Goal: Book appointment/travel/reservation

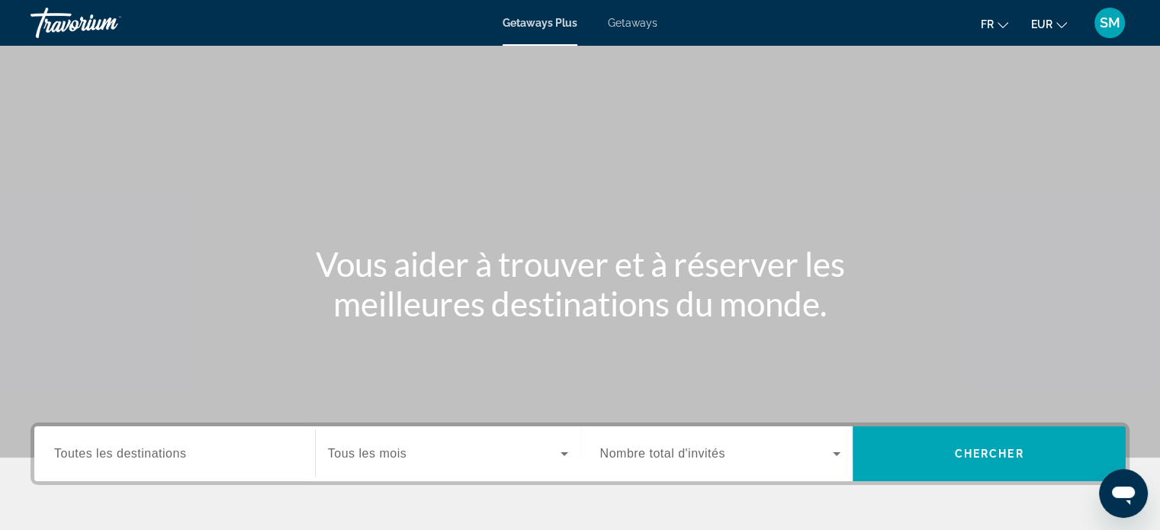
click at [175, 459] on span "Toutes les destinations" at bounding box center [120, 453] width 132 height 13
click at [175, 459] on input "Destination Toutes les destinations" at bounding box center [174, 454] width 241 height 18
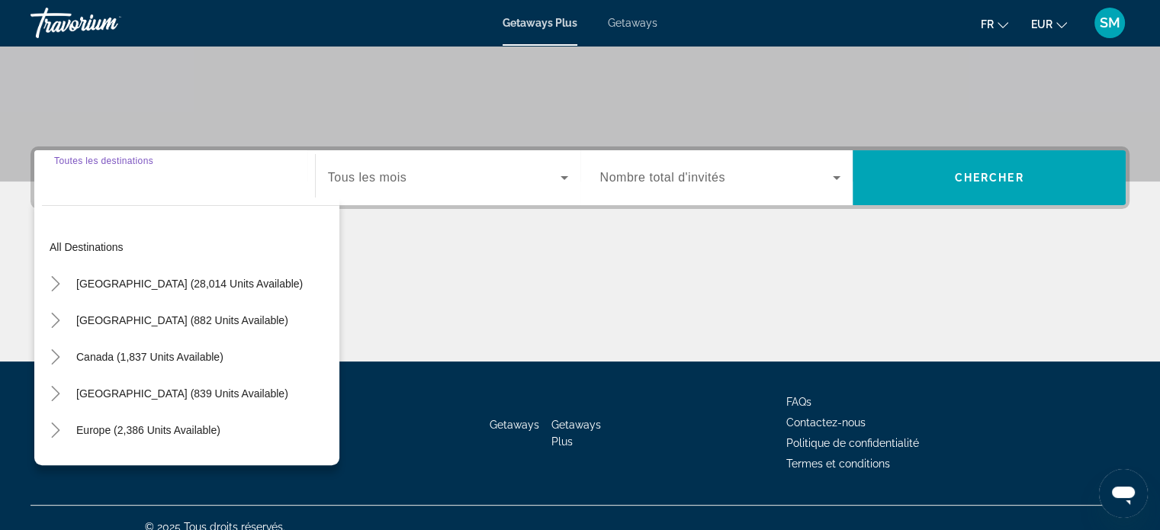
scroll to position [294, 0]
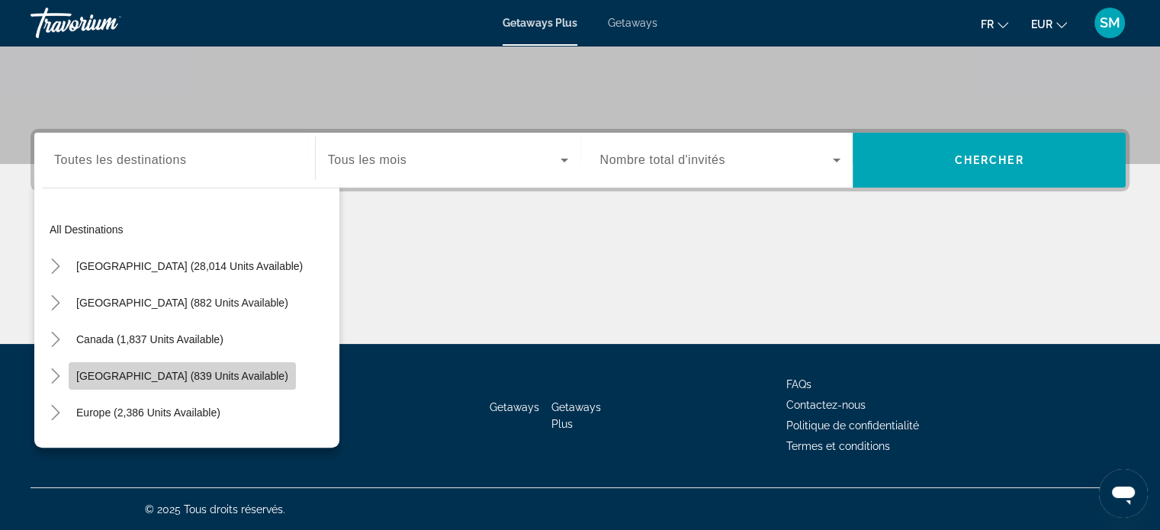
click at [136, 380] on span "[GEOGRAPHIC_DATA] (839 units available)" at bounding box center [182, 376] width 212 height 12
type input "**********"
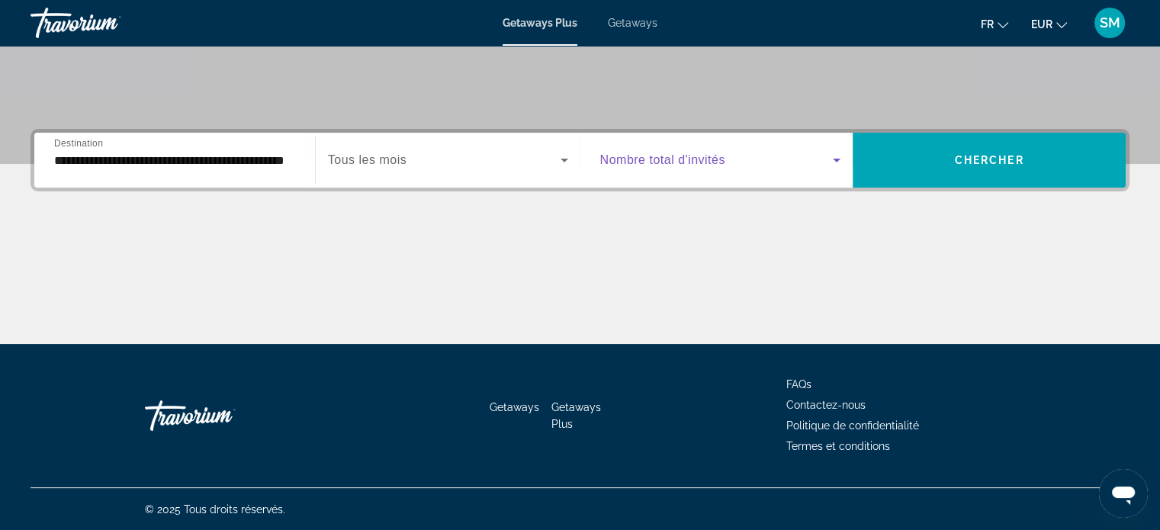
click at [729, 165] on span "Search widget" at bounding box center [716, 160] width 233 height 18
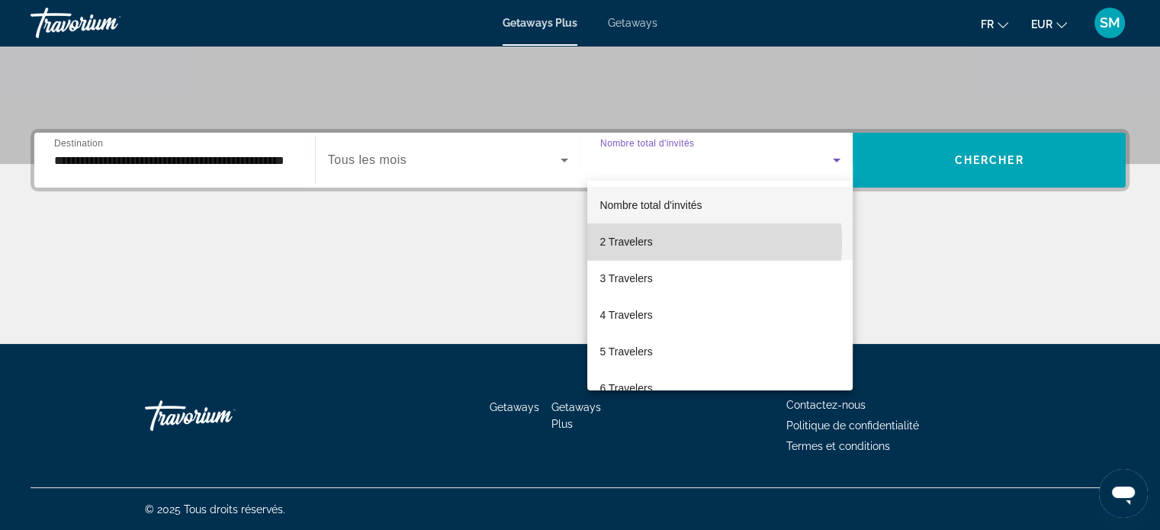
click at [628, 242] on span "2 Travelers" at bounding box center [625, 242] width 53 height 18
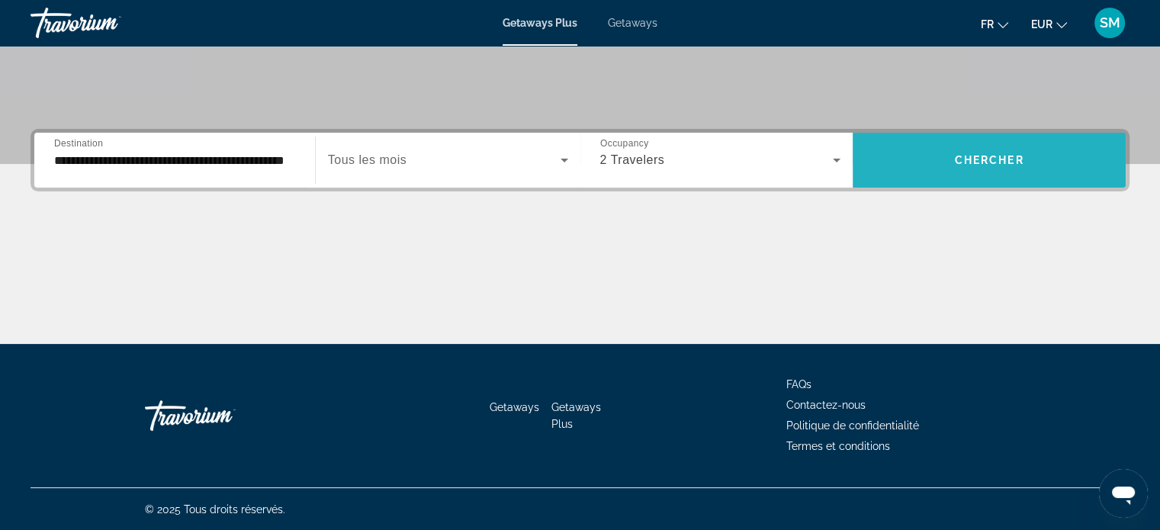
click at [983, 181] on span "Search widget" at bounding box center [988, 160] width 273 height 55
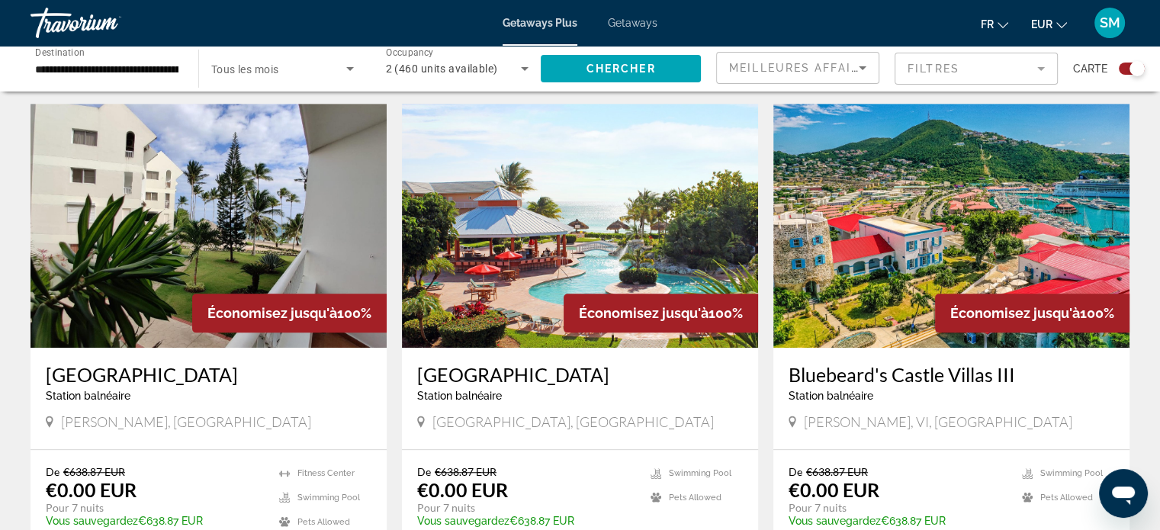
scroll to position [1068, 0]
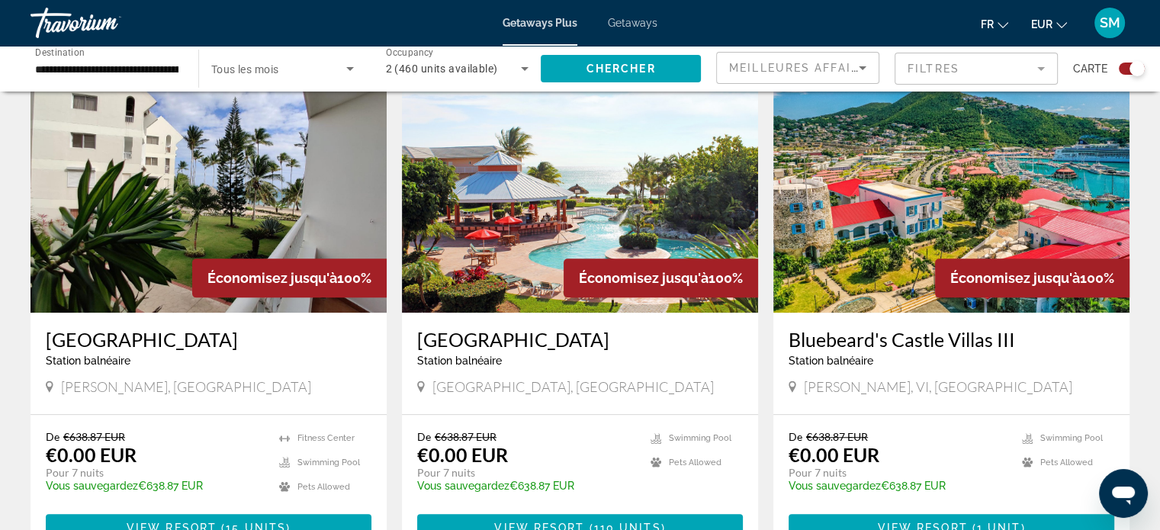
click at [521, 213] on img "Main content" at bounding box center [580, 191] width 356 height 244
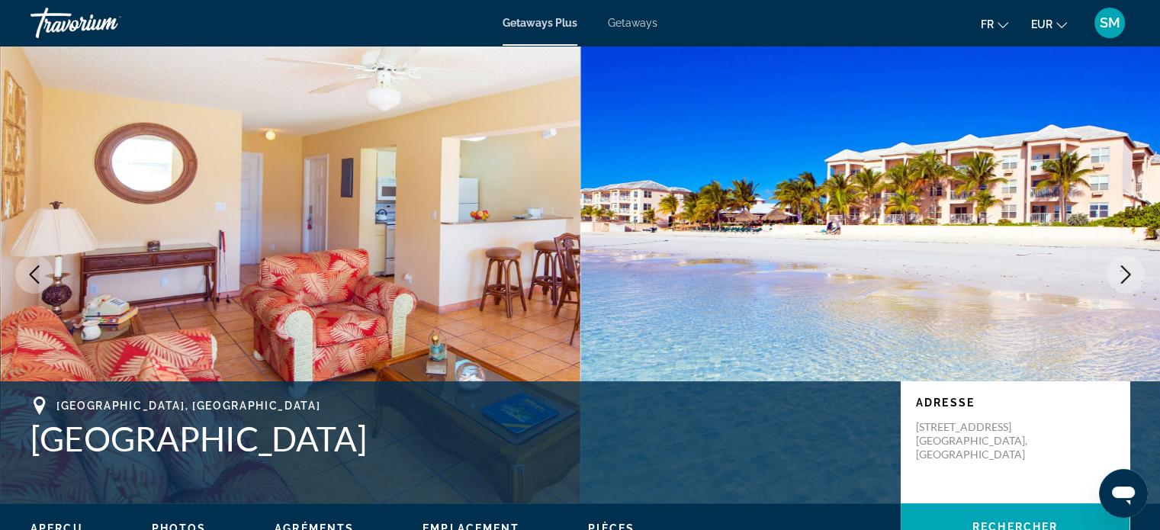
click at [1119, 268] on icon "Next image" at bounding box center [1125, 274] width 18 height 18
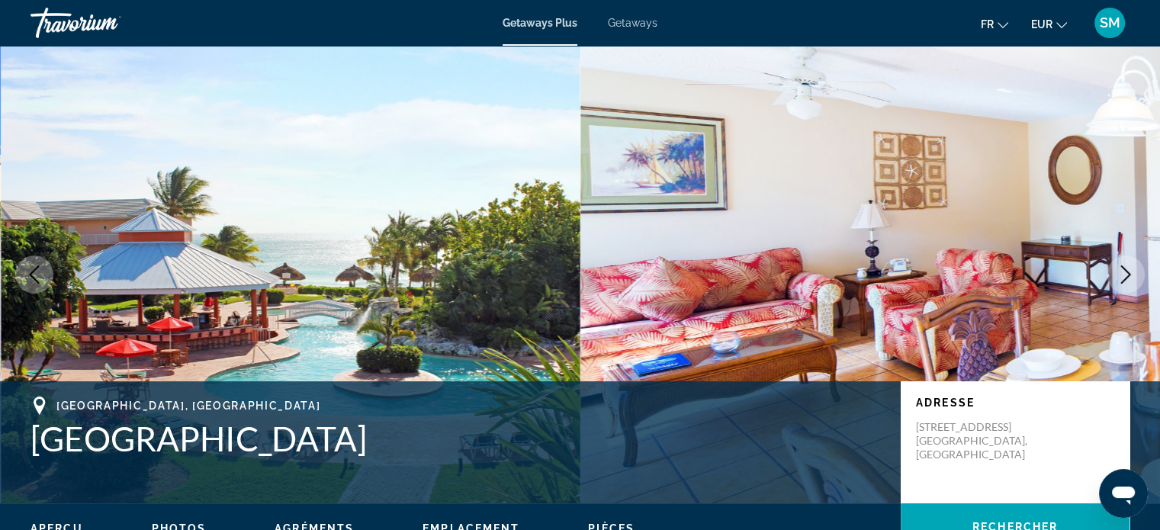
click at [1119, 268] on icon "Next image" at bounding box center [1125, 274] width 18 height 18
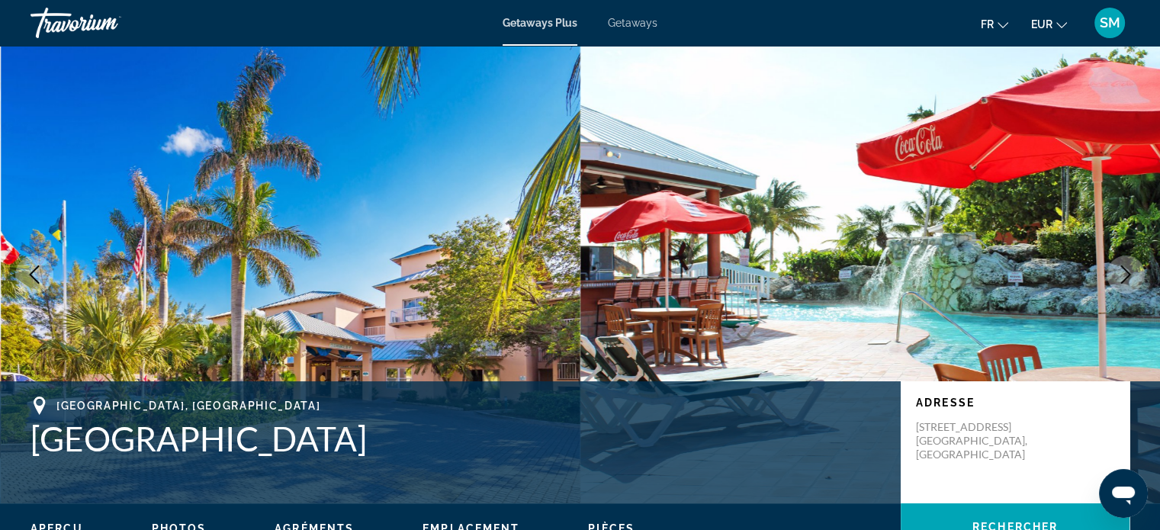
click at [1119, 268] on icon "Next image" at bounding box center [1125, 274] width 18 height 18
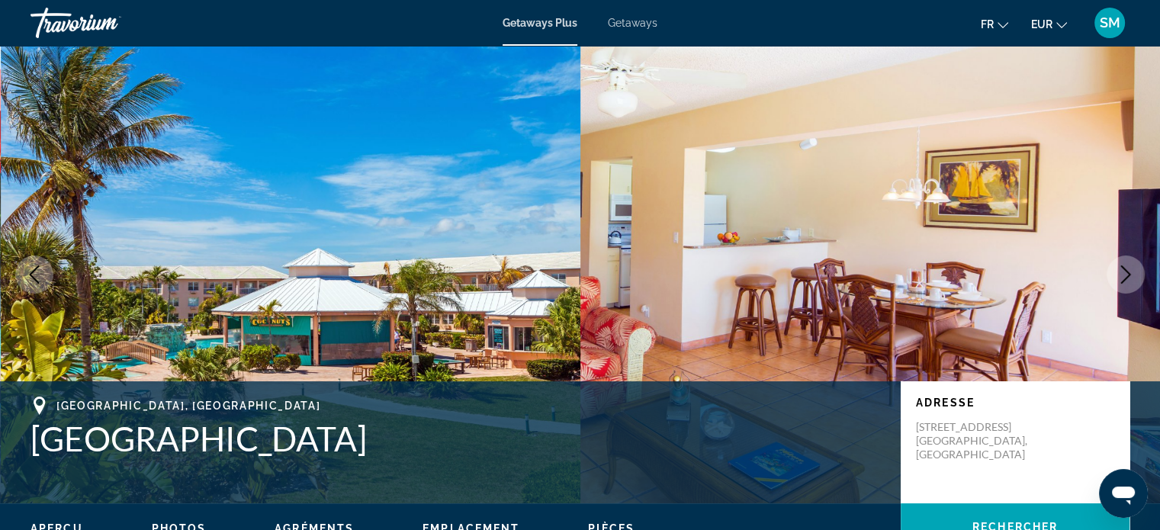
click at [1119, 268] on icon "Next image" at bounding box center [1125, 274] width 18 height 18
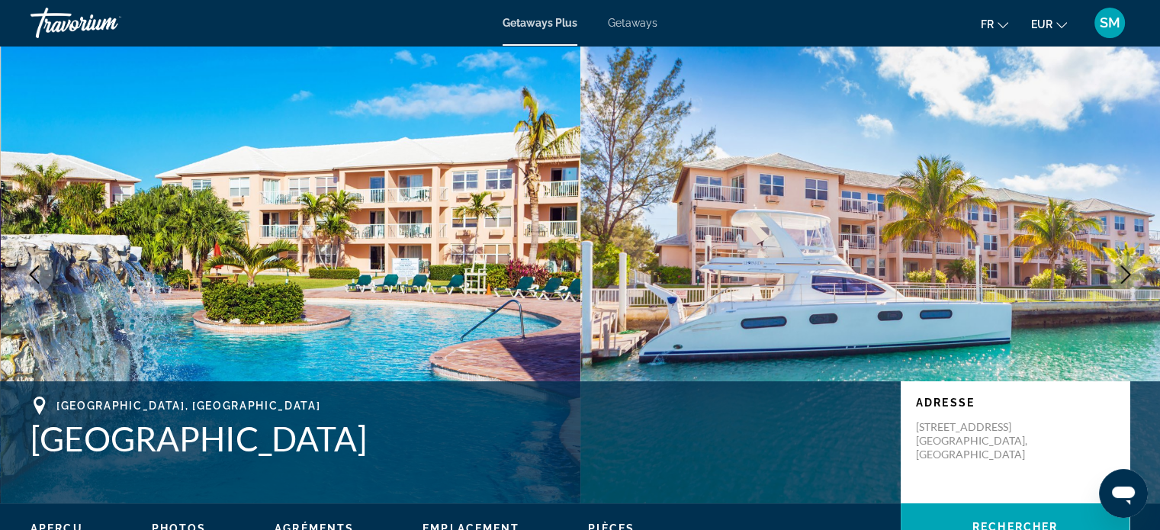
click at [1119, 268] on icon "Next image" at bounding box center [1125, 274] width 18 height 18
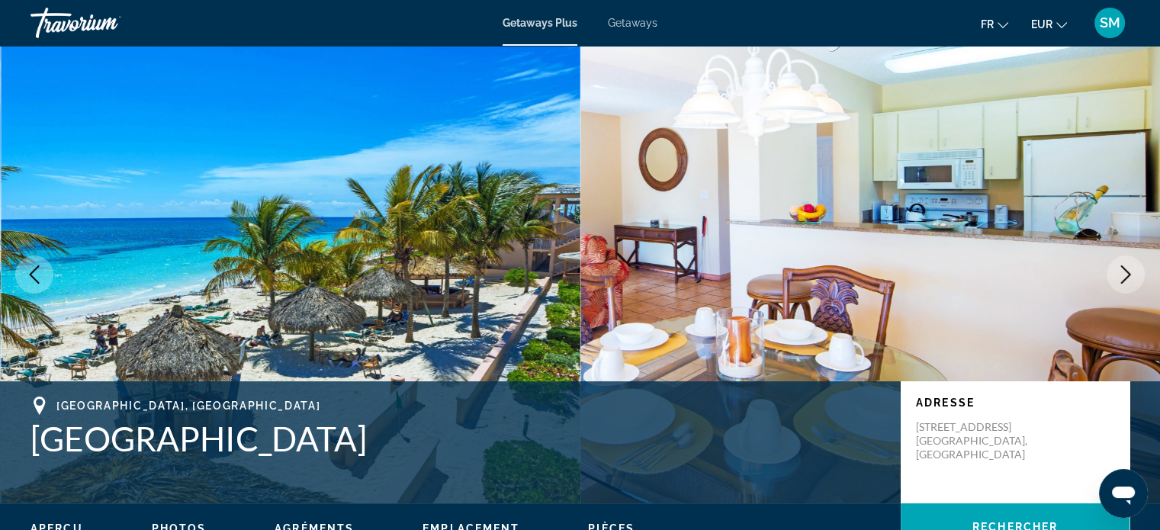
click at [1119, 268] on icon "Next image" at bounding box center [1125, 274] width 18 height 18
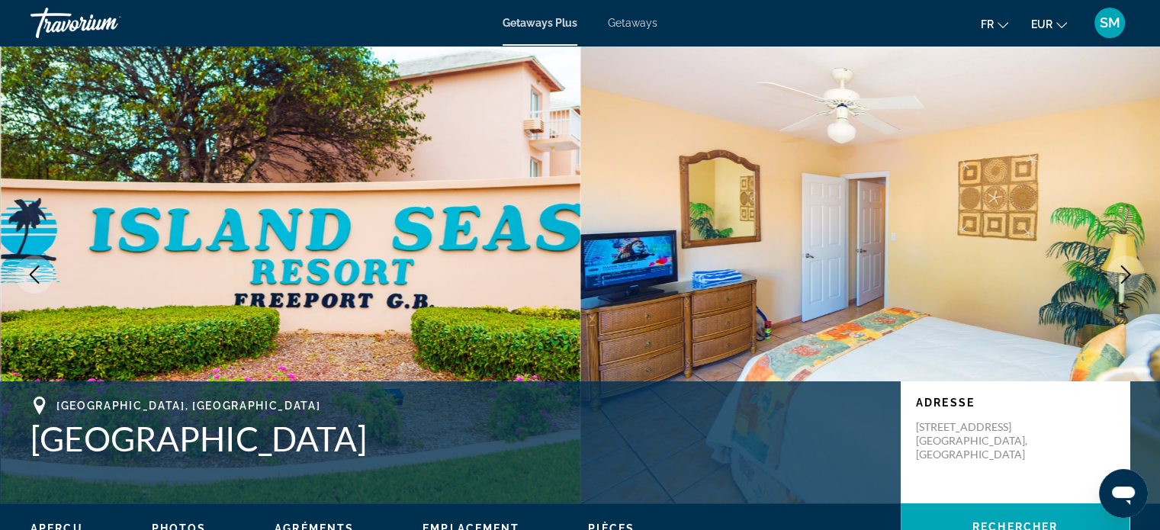
click at [1119, 268] on icon "Next image" at bounding box center [1125, 274] width 18 height 18
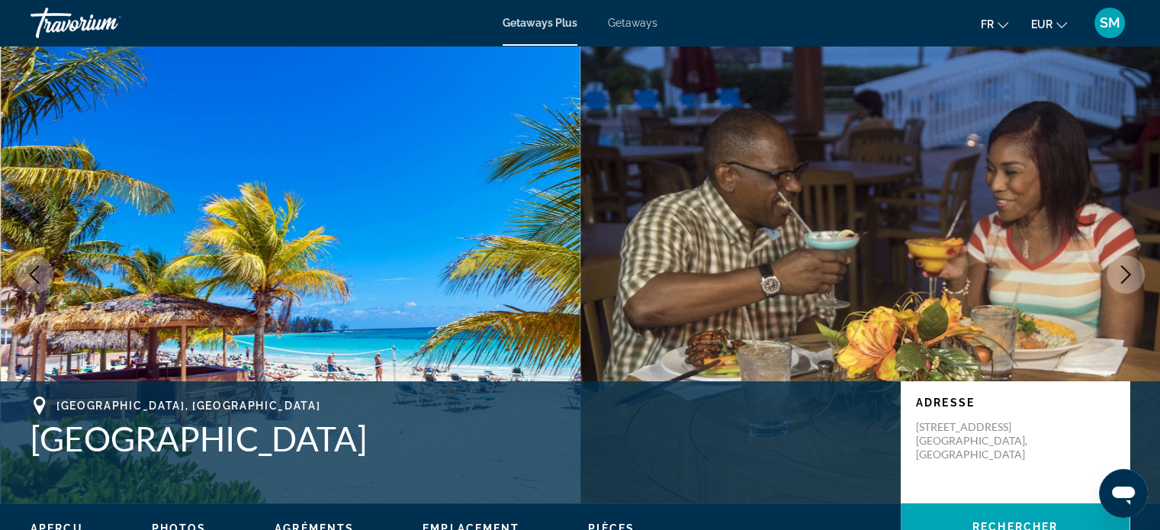
click at [1119, 268] on icon "Next image" at bounding box center [1125, 274] width 18 height 18
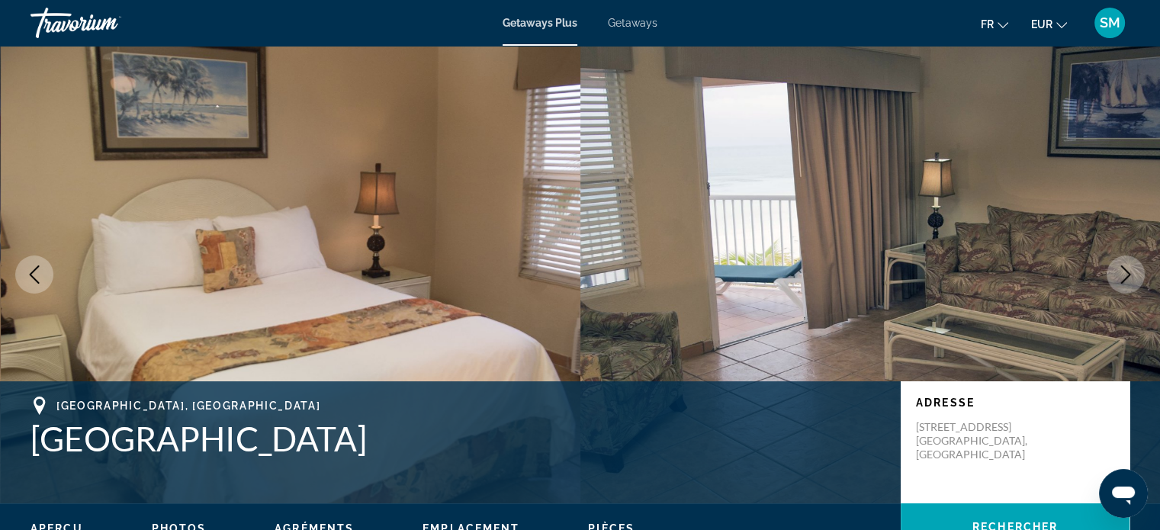
click at [1119, 268] on icon "Next image" at bounding box center [1125, 274] width 18 height 18
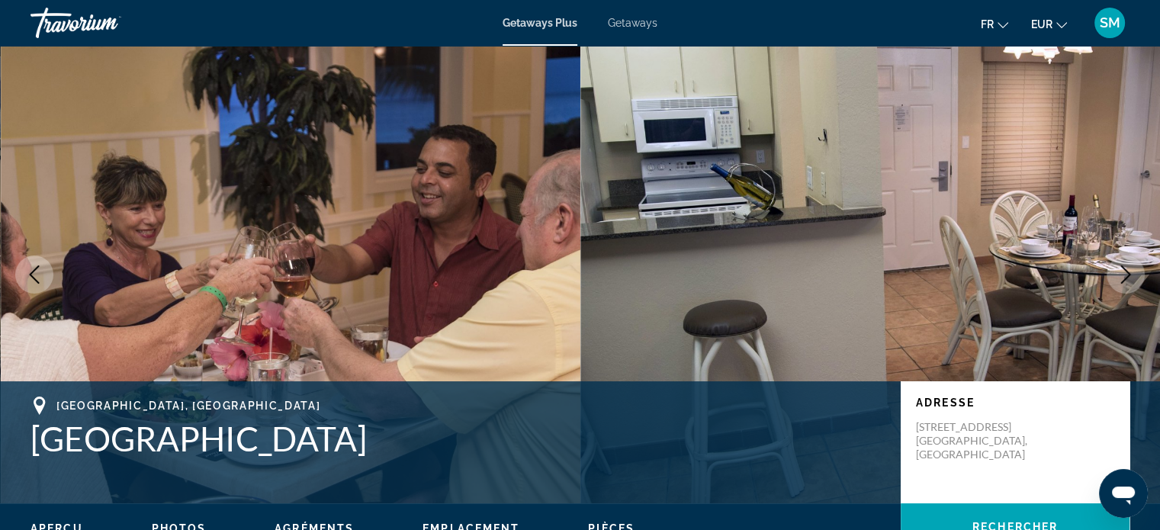
click at [1119, 267] on icon "Next image" at bounding box center [1125, 274] width 18 height 18
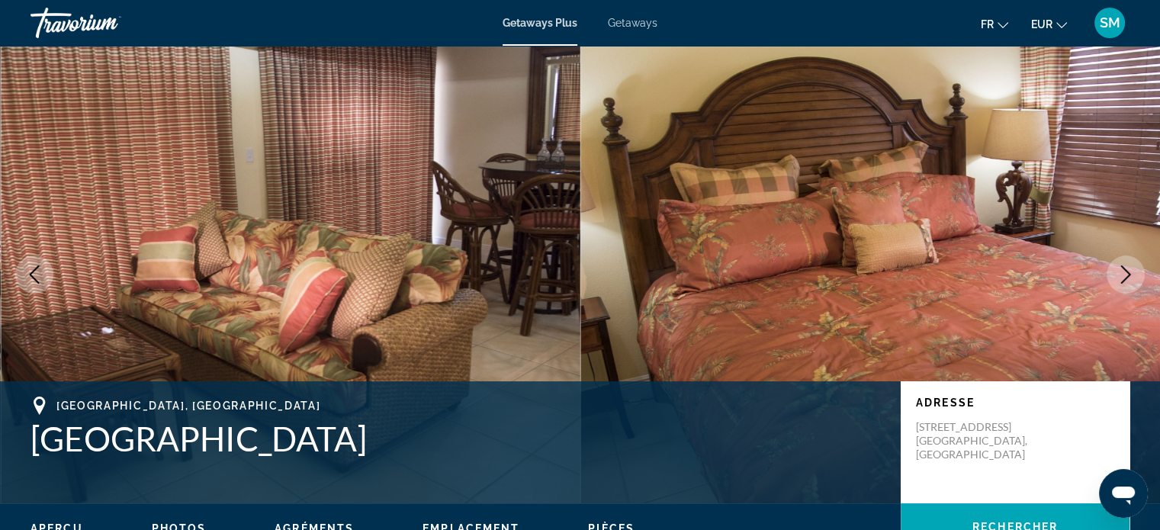
click at [1118, 267] on icon "Next image" at bounding box center [1125, 274] width 18 height 18
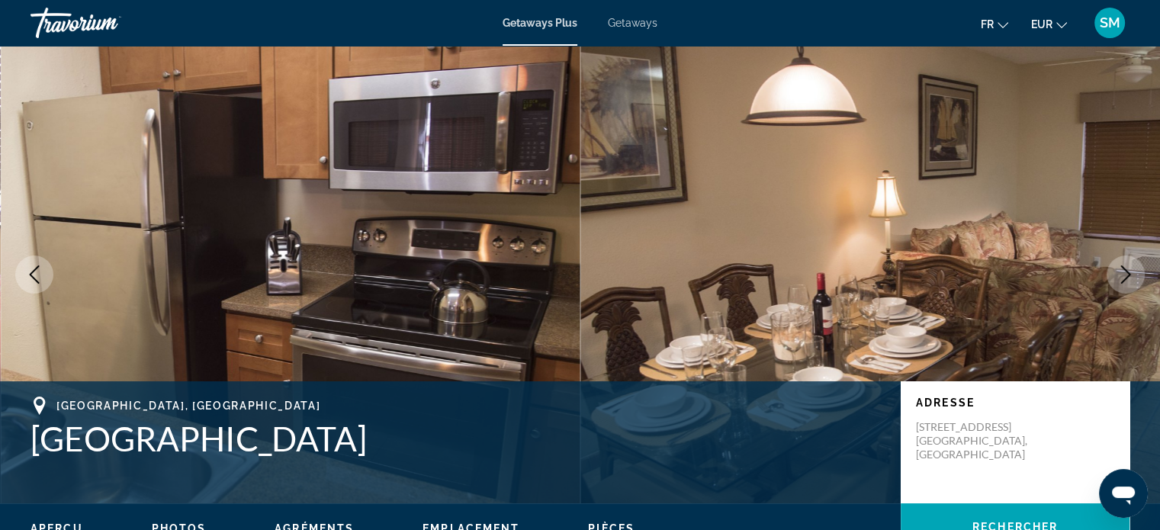
click at [1118, 267] on icon "Next image" at bounding box center [1125, 274] width 18 height 18
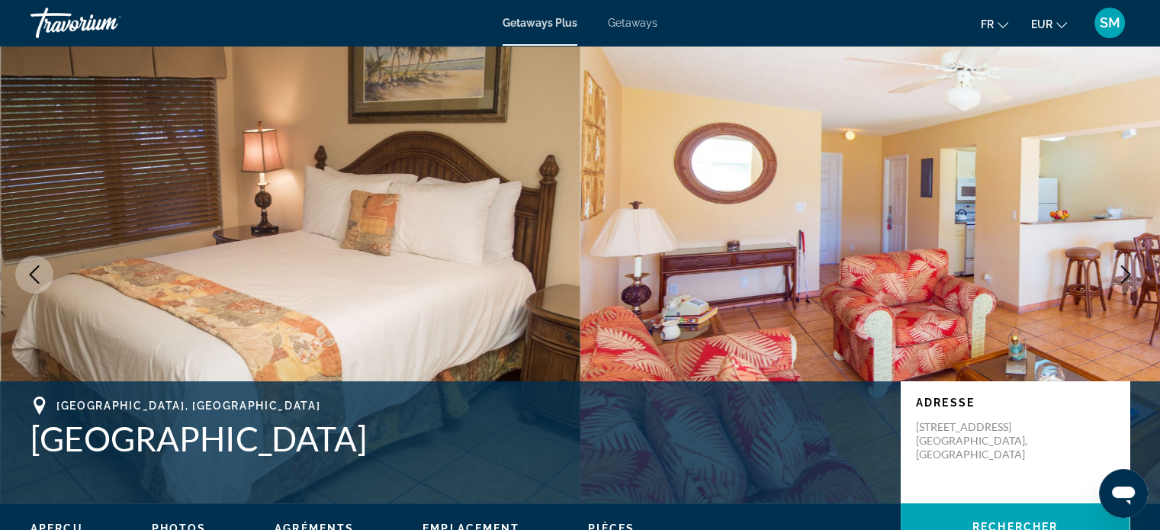
click at [1118, 267] on icon "Next image" at bounding box center [1125, 274] width 18 height 18
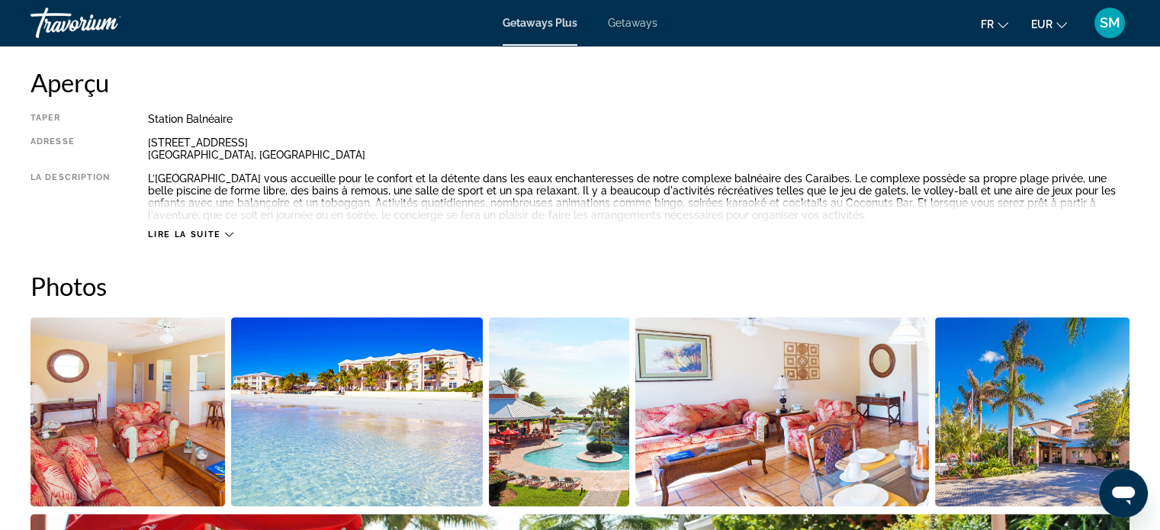
scroll to position [381, 0]
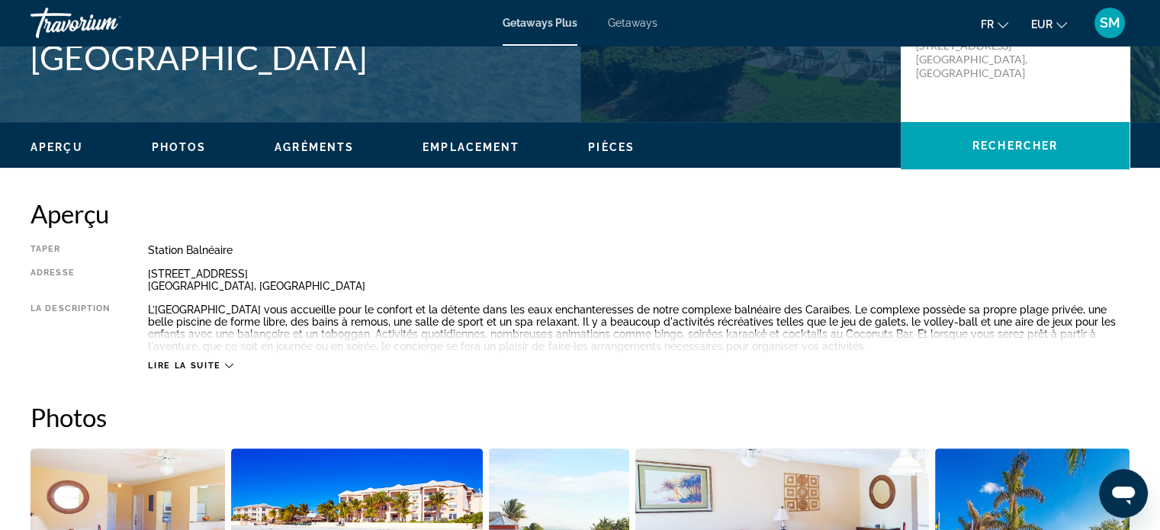
click at [217, 362] on span "Lire la suite" at bounding box center [184, 366] width 72 height 10
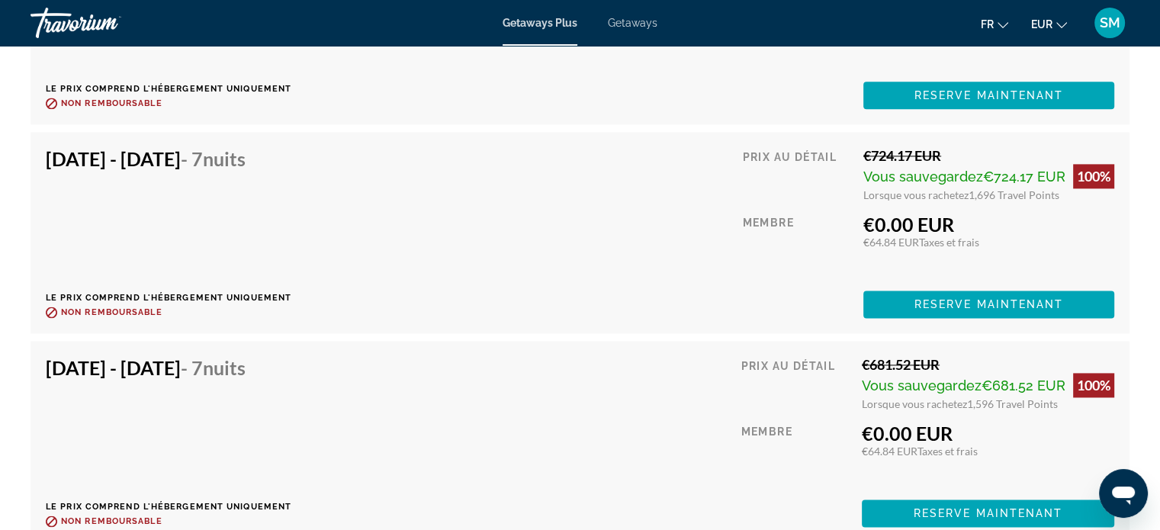
scroll to position [7930, 0]
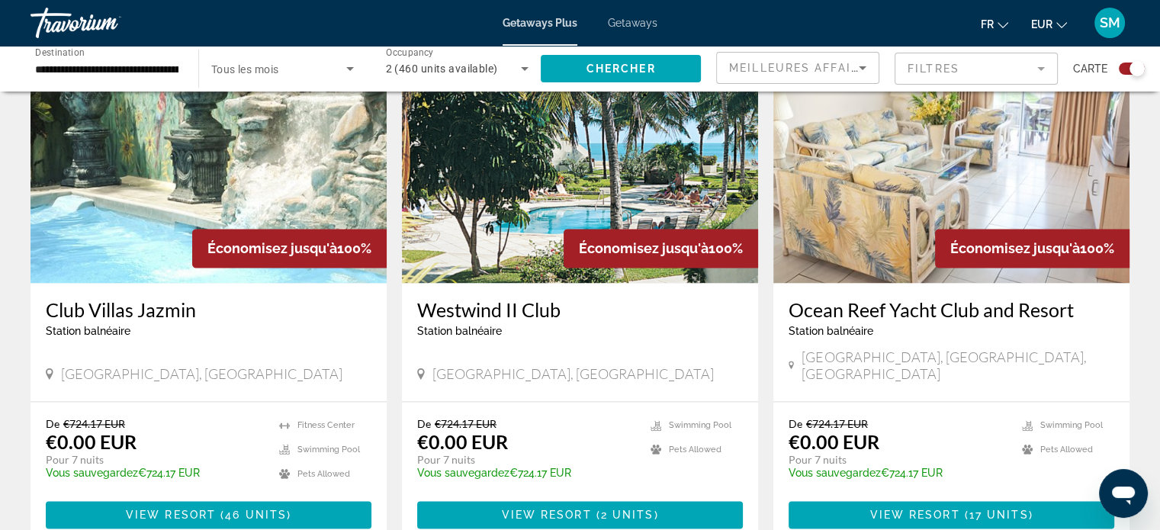
scroll to position [2135, 0]
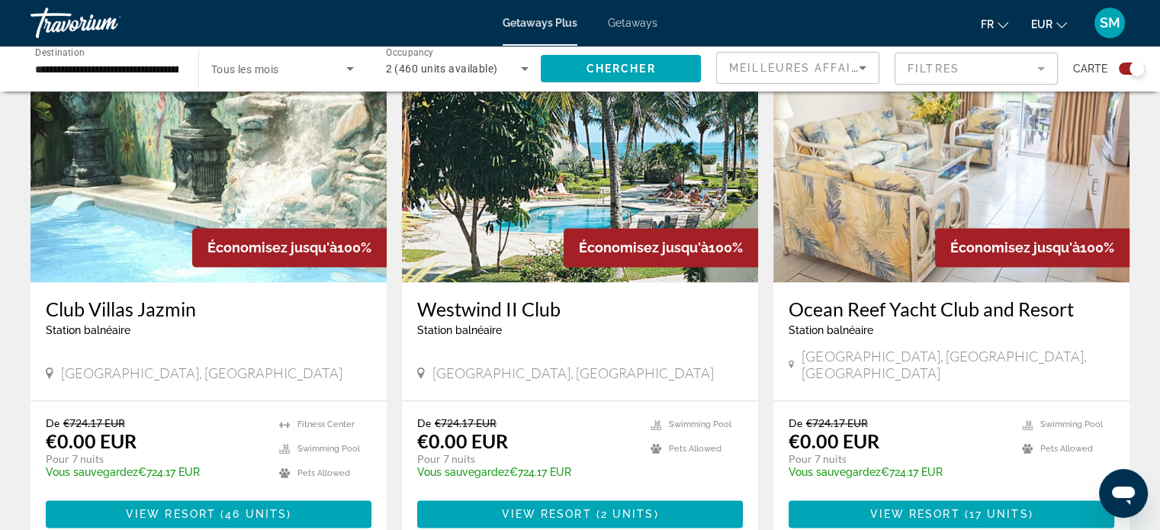
click at [111, 137] on img "Main content" at bounding box center [209, 160] width 356 height 244
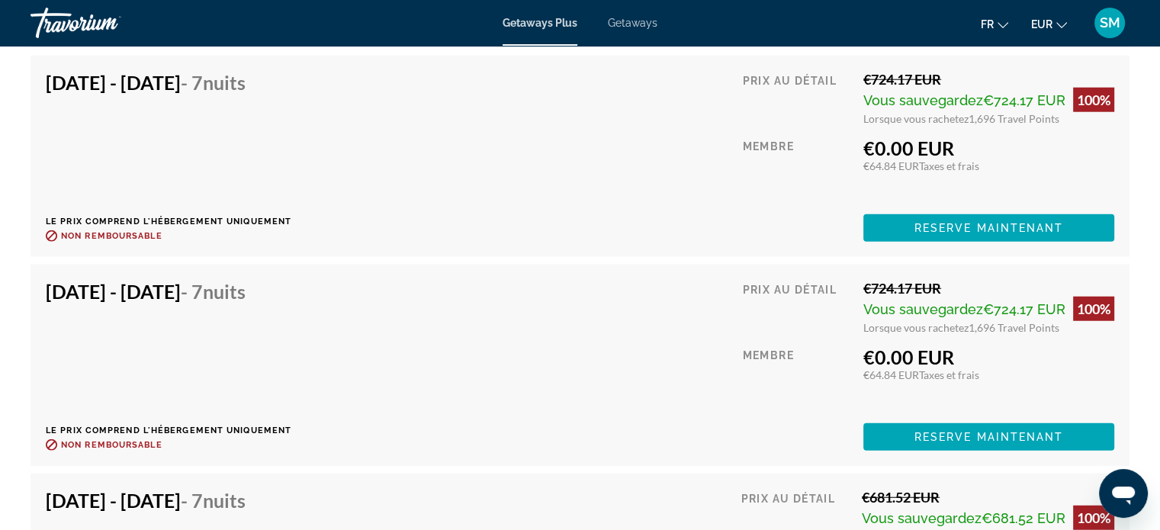
scroll to position [4118, 0]
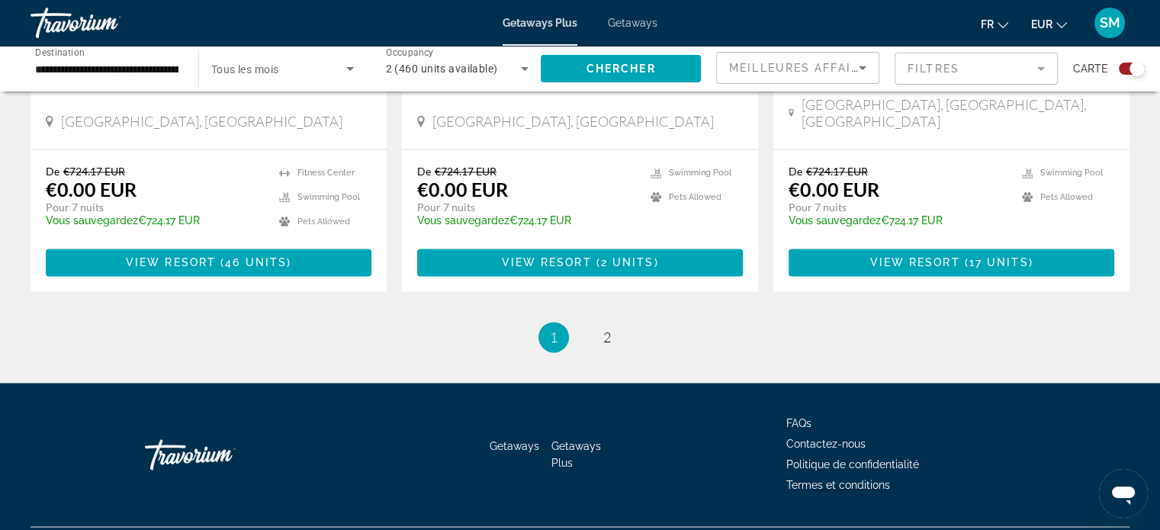
scroll to position [2409, 0]
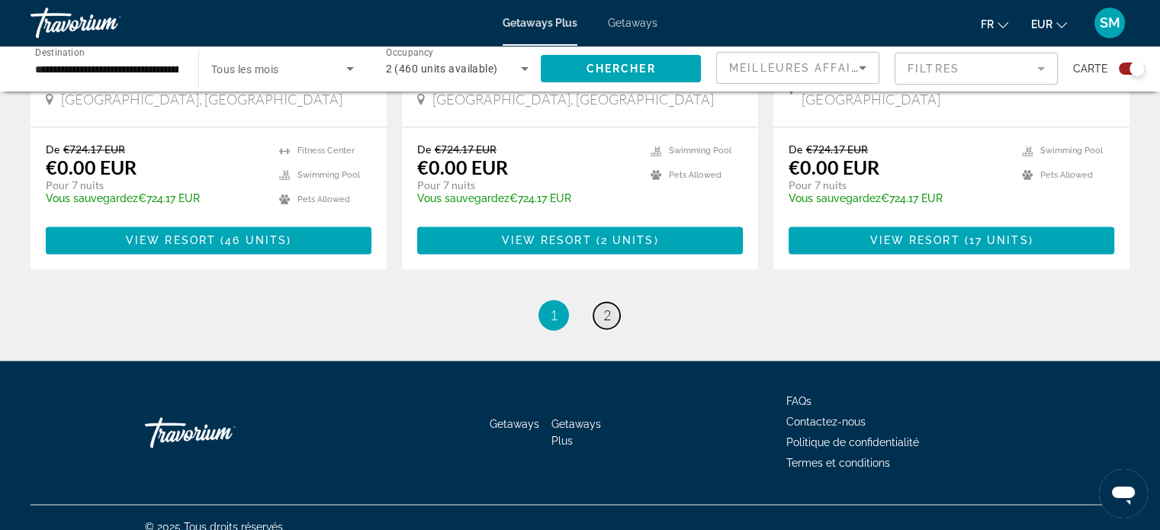
click at [607, 307] on span "2" at bounding box center [607, 315] width 8 height 17
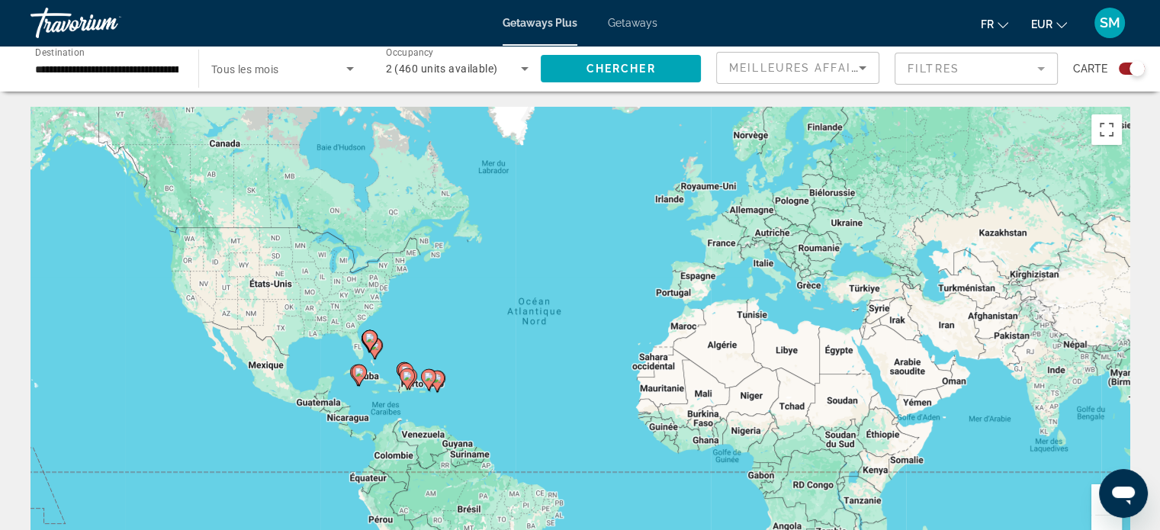
click at [644, 18] on span "Getaways" at bounding box center [633, 23] width 50 height 12
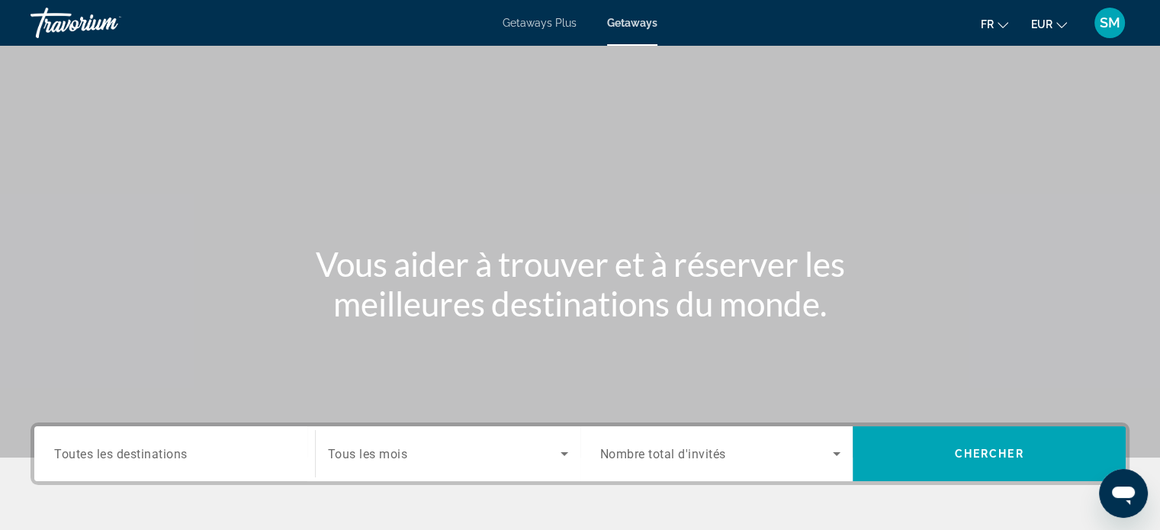
click at [117, 457] on span "Toutes les destinations" at bounding box center [120, 453] width 133 height 14
click at [117, 457] on input "Destination Toutes les destinations" at bounding box center [174, 454] width 241 height 18
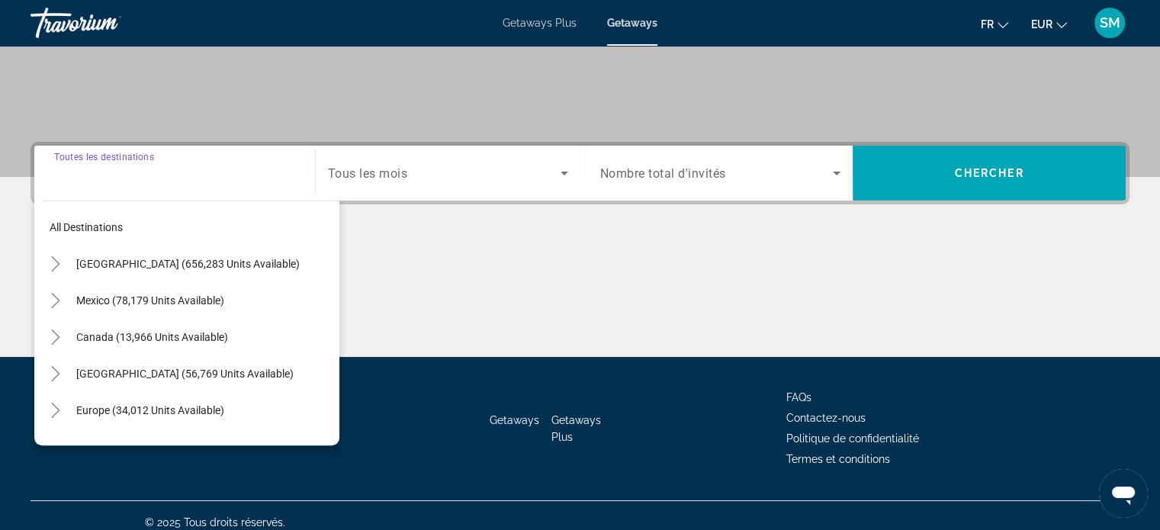
scroll to position [294, 0]
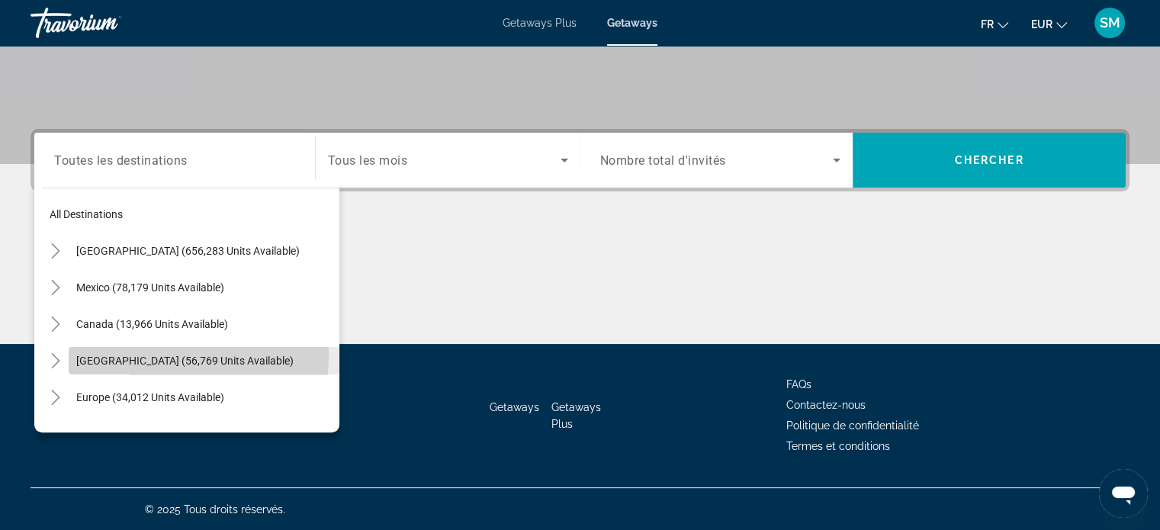
click at [132, 355] on span "[GEOGRAPHIC_DATA] (56,769 units available)" at bounding box center [184, 361] width 217 height 12
type input "**********"
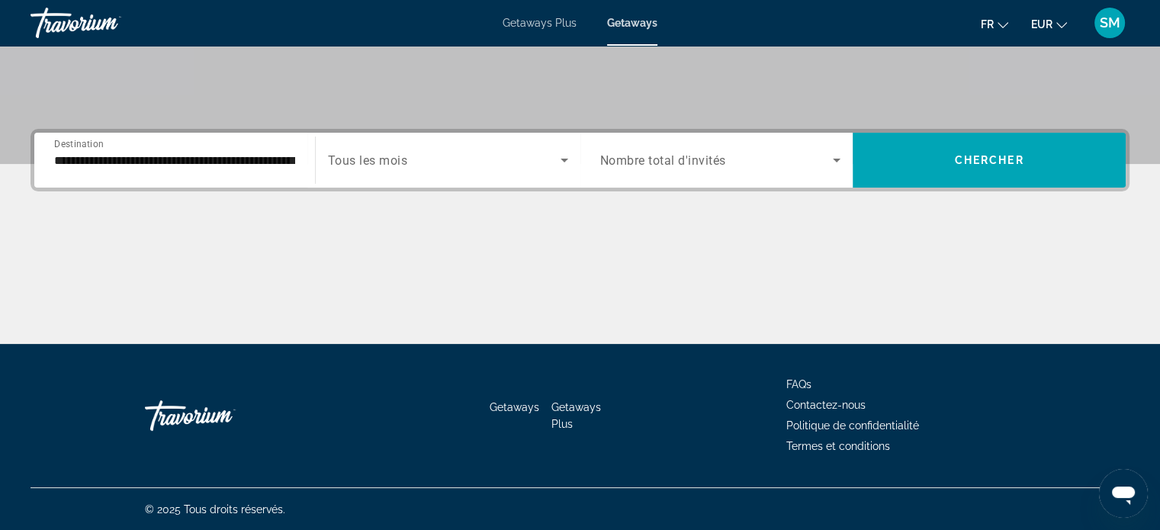
click at [675, 146] on div "Search widget" at bounding box center [720, 160] width 241 height 43
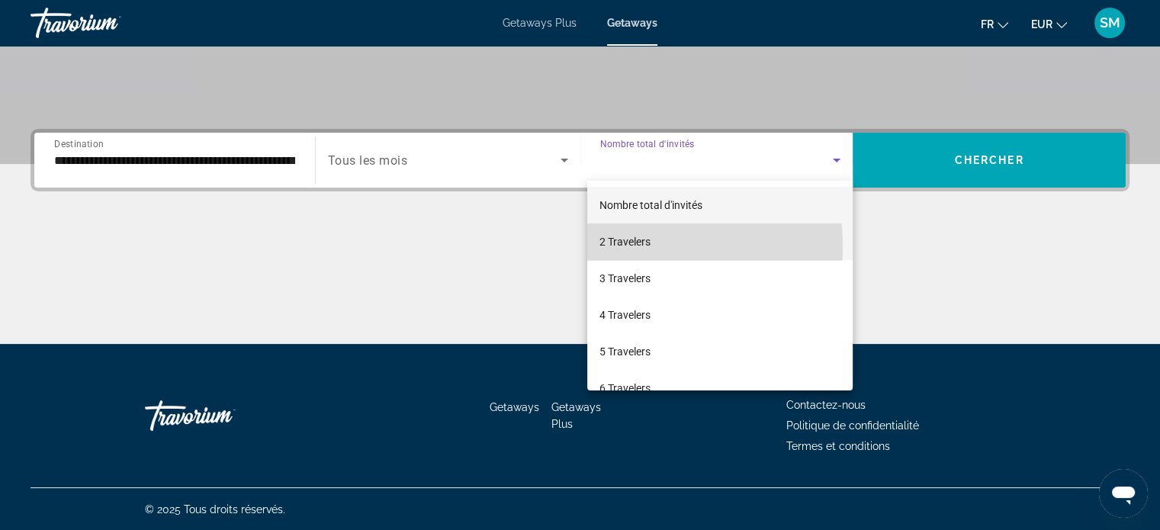
click at [624, 246] on span "2 Travelers" at bounding box center [624, 242] width 51 height 18
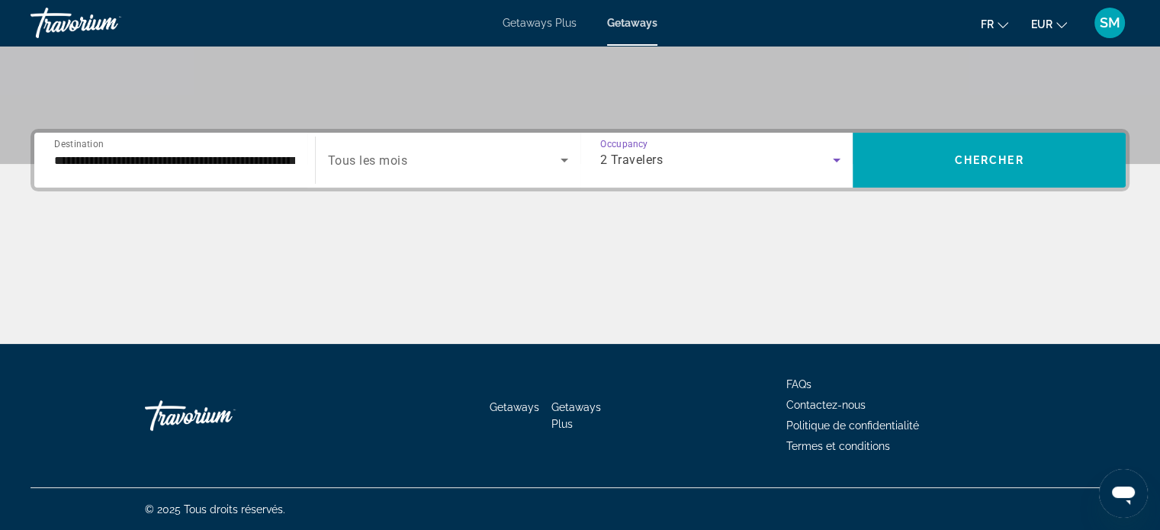
click at [969, 130] on div "**********" at bounding box center [580, 160] width 1099 height 63
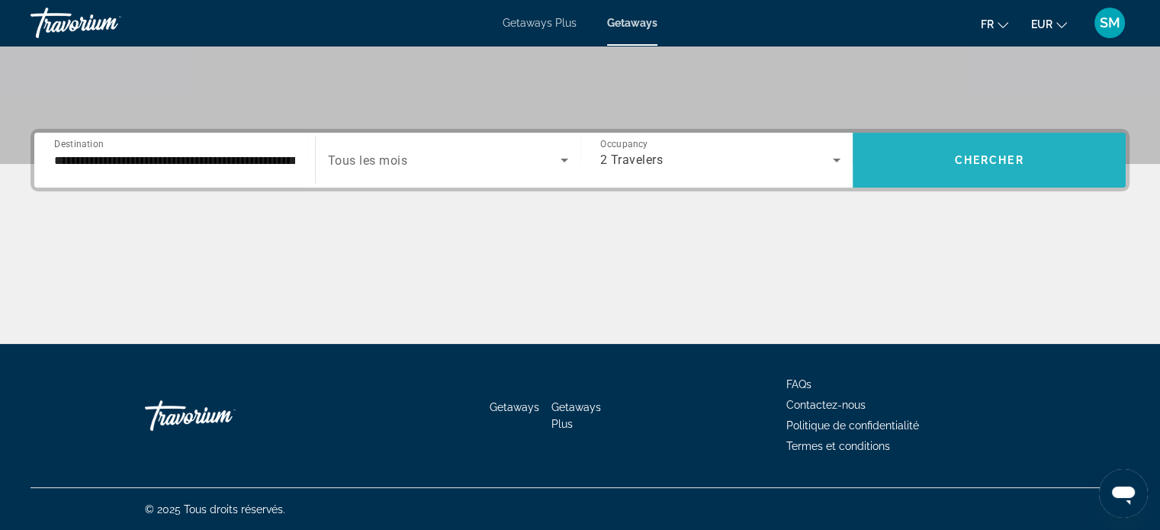
click at [960, 158] on span "Chercher" at bounding box center [989, 160] width 69 height 12
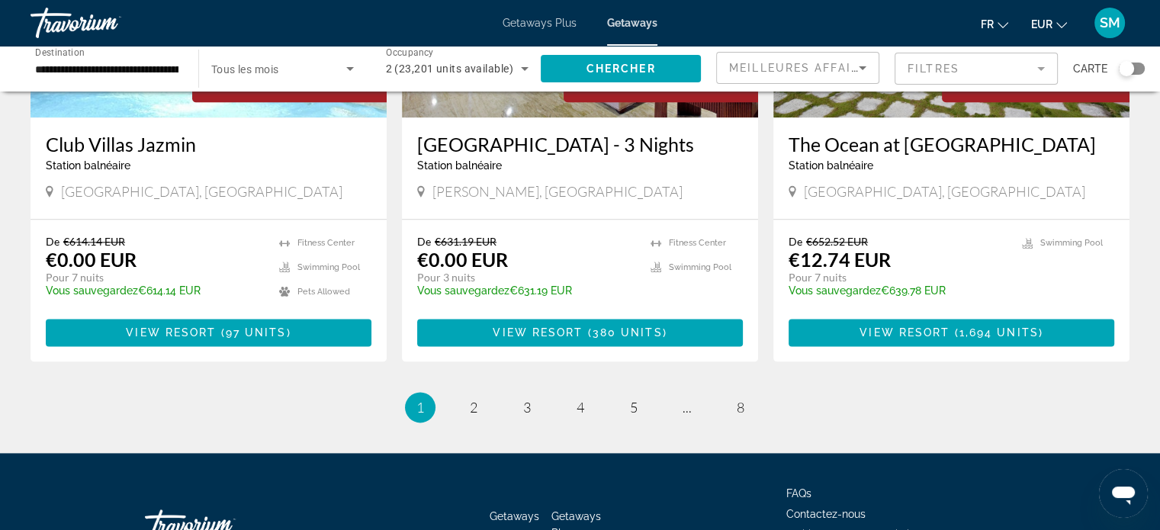
scroll to position [1906, 0]
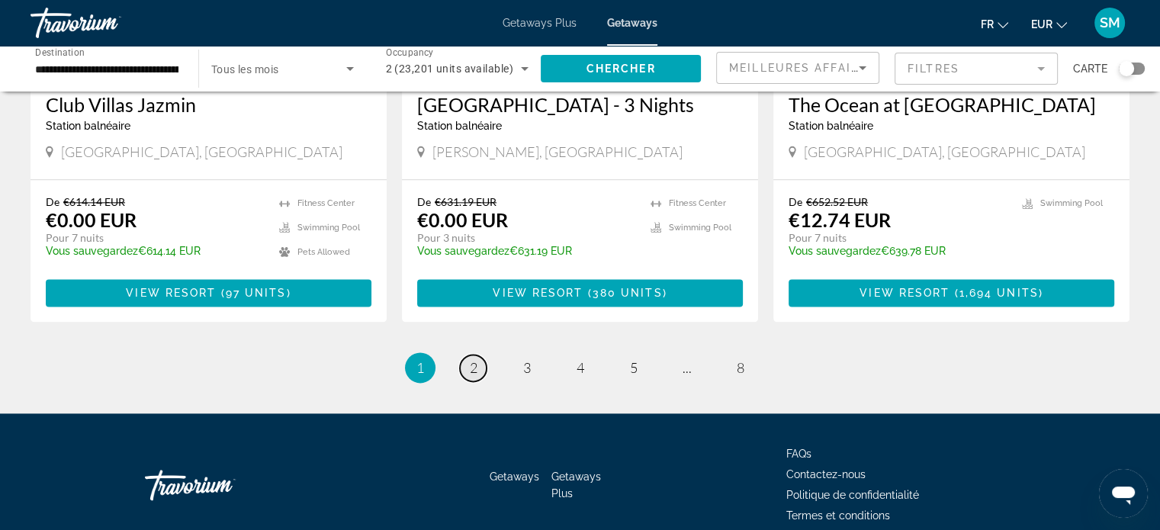
click at [474, 373] on span "2" at bounding box center [474, 367] width 8 height 17
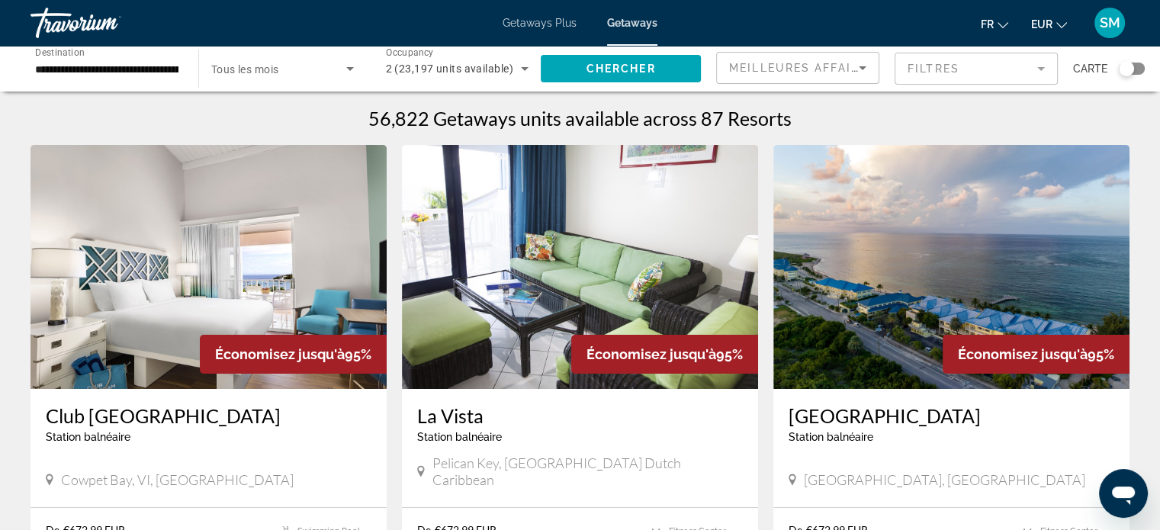
click at [589, 253] on img "Main content" at bounding box center [580, 267] width 356 height 244
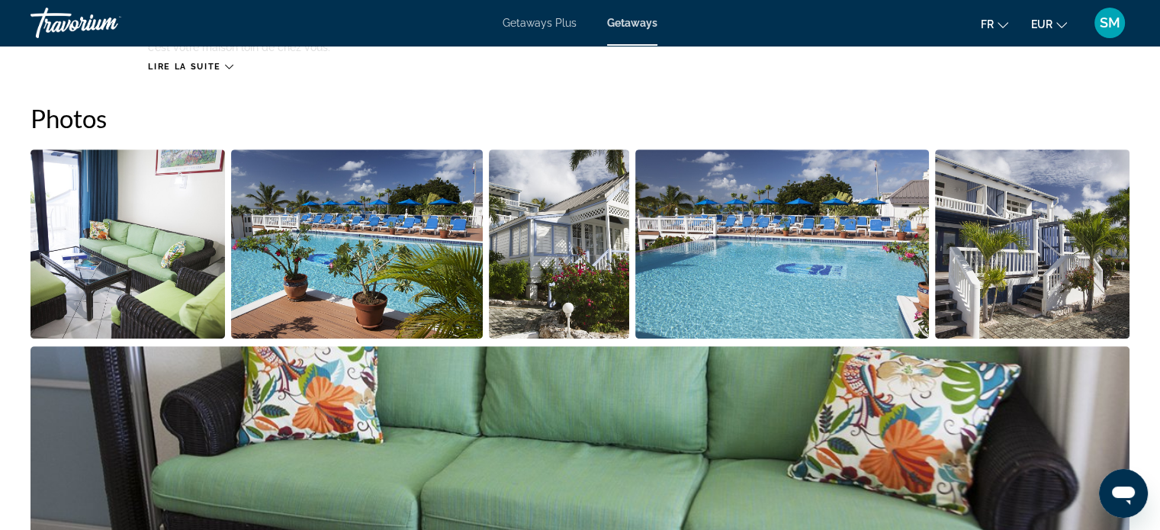
scroll to position [763, 0]
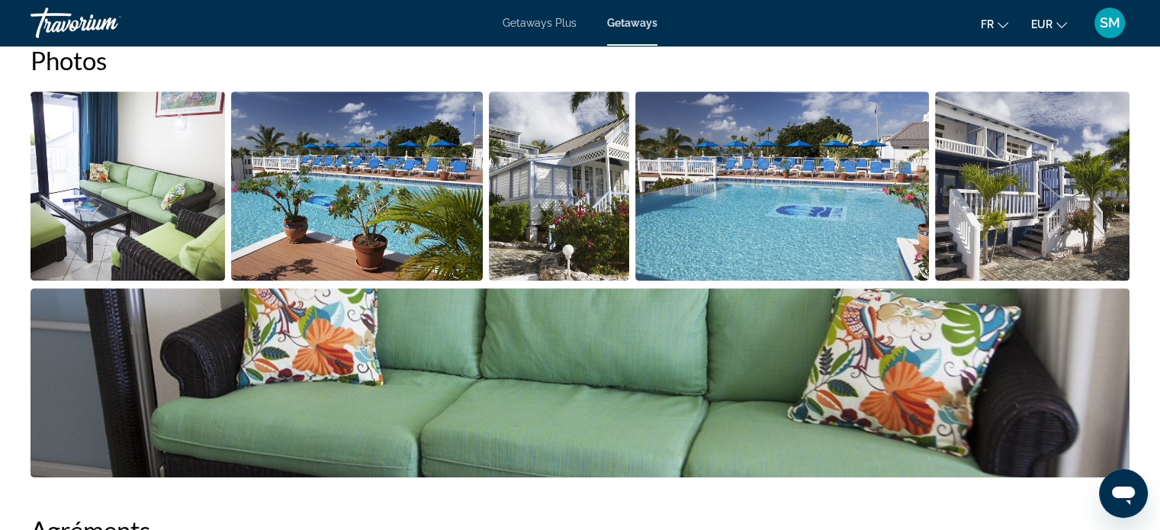
click at [98, 201] on img "Open full-screen image slider" at bounding box center [128, 186] width 194 height 189
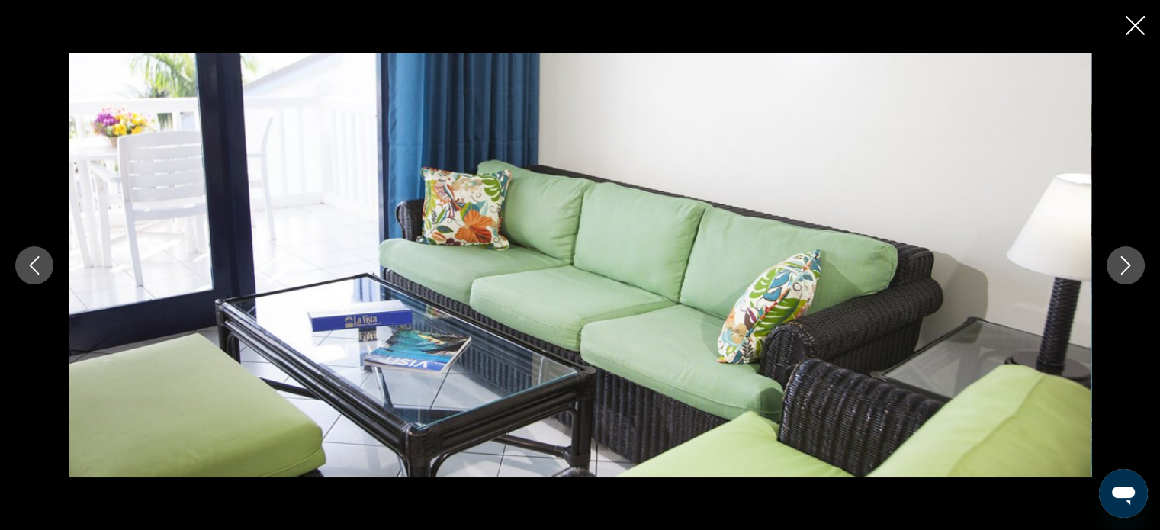
click at [1129, 268] on icon "Next image" at bounding box center [1125, 265] width 18 height 18
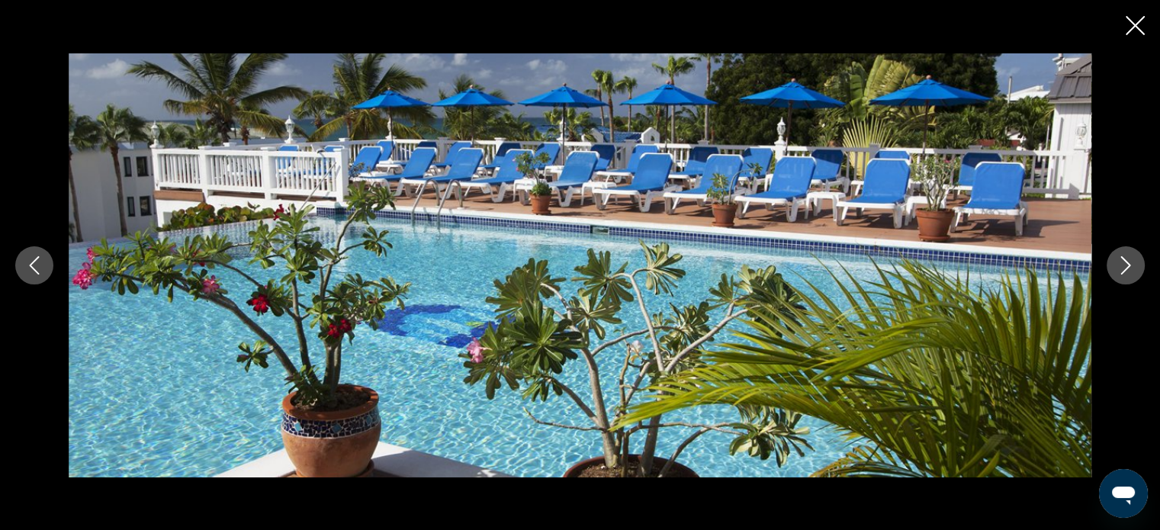
click at [1129, 268] on icon "Next image" at bounding box center [1125, 265] width 18 height 18
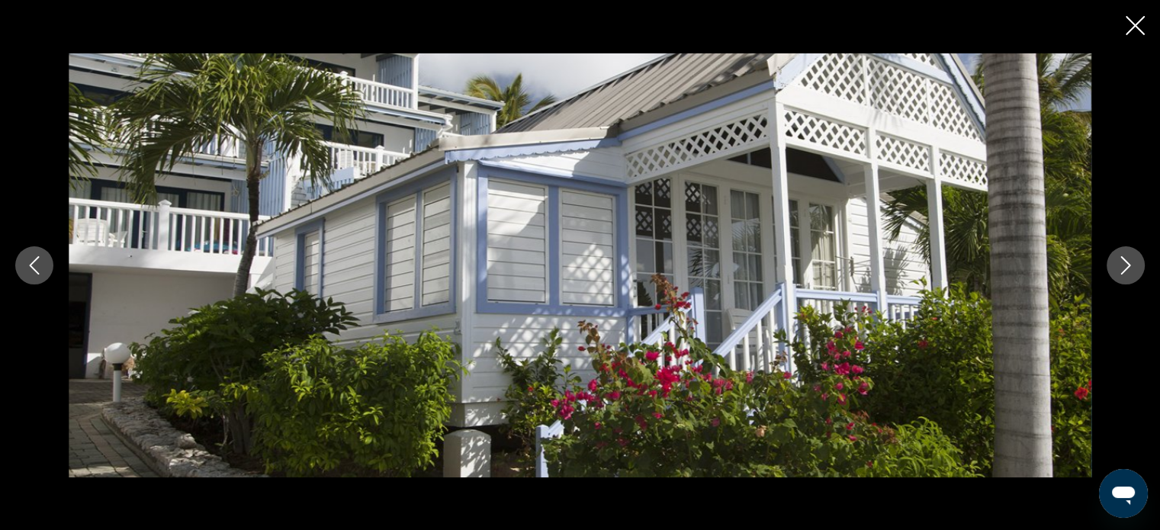
click at [1129, 268] on icon "Next image" at bounding box center [1125, 265] width 18 height 18
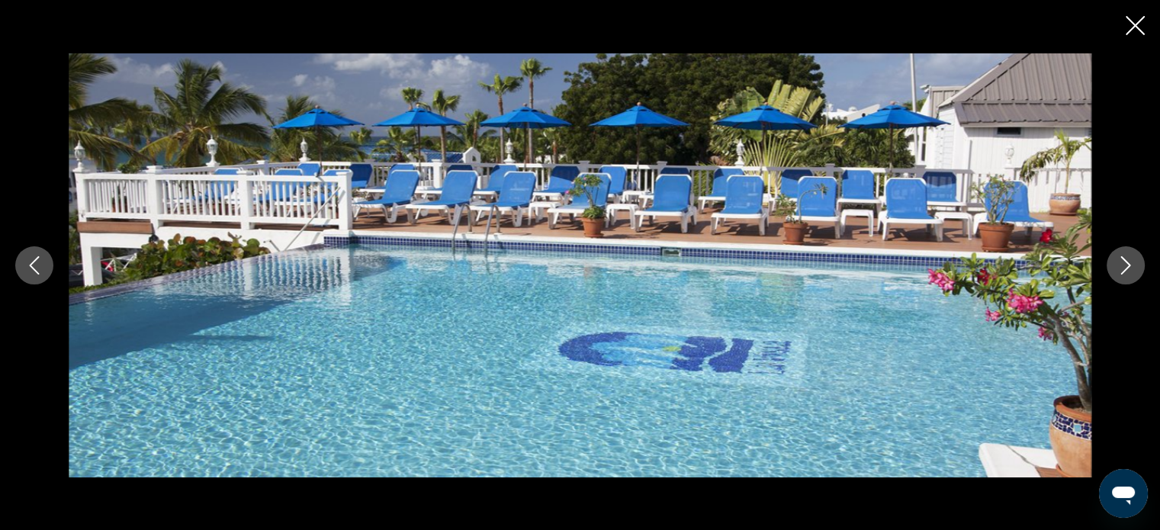
click at [1129, 268] on icon "Next image" at bounding box center [1125, 265] width 18 height 18
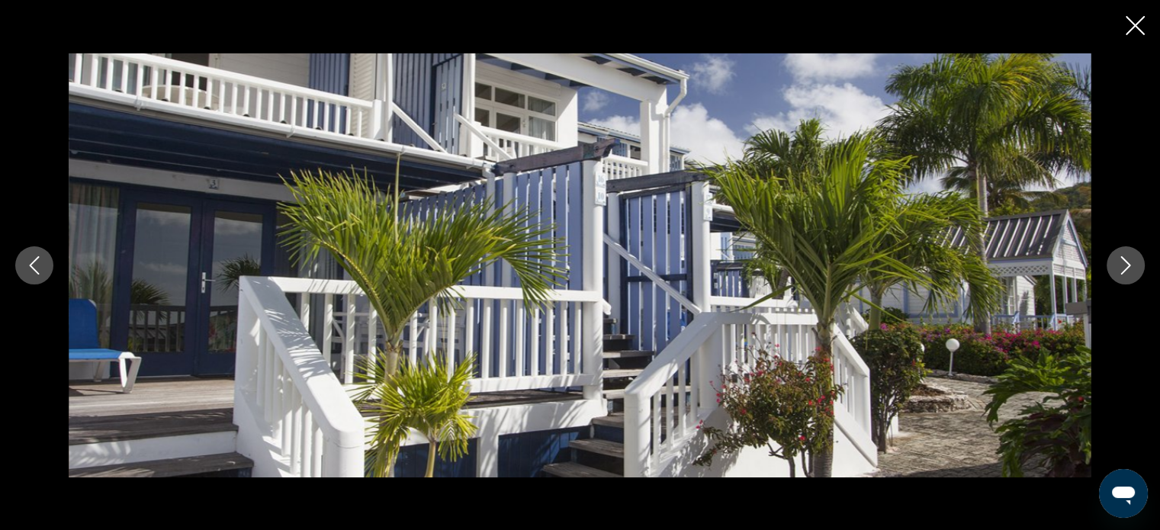
click at [1128, 268] on icon "Next image" at bounding box center [1126, 265] width 10 height 18
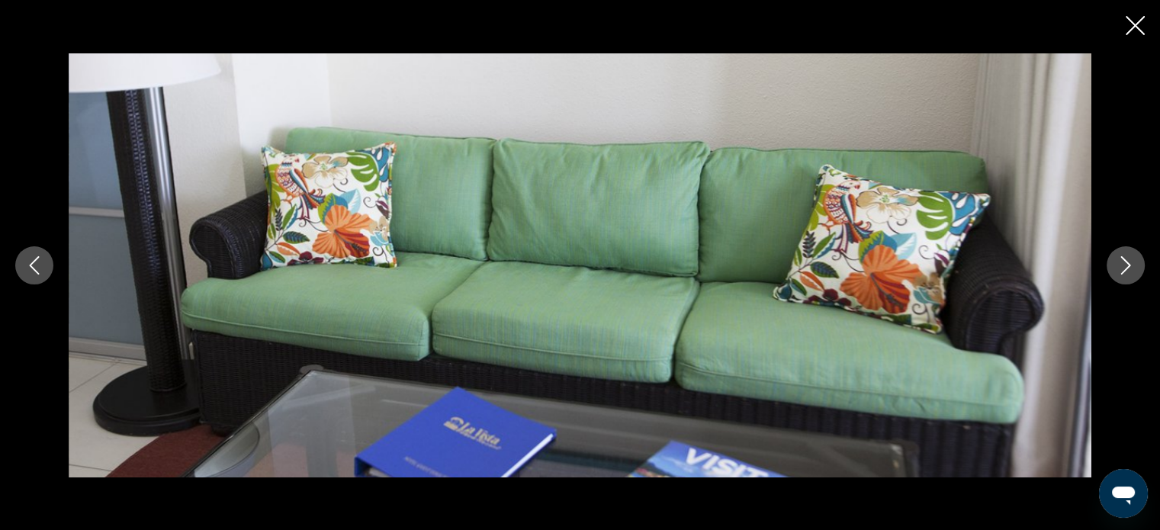
click at [1128, 268] on icon "Next image" at bounding box center [1126, 265] width 10 height 18
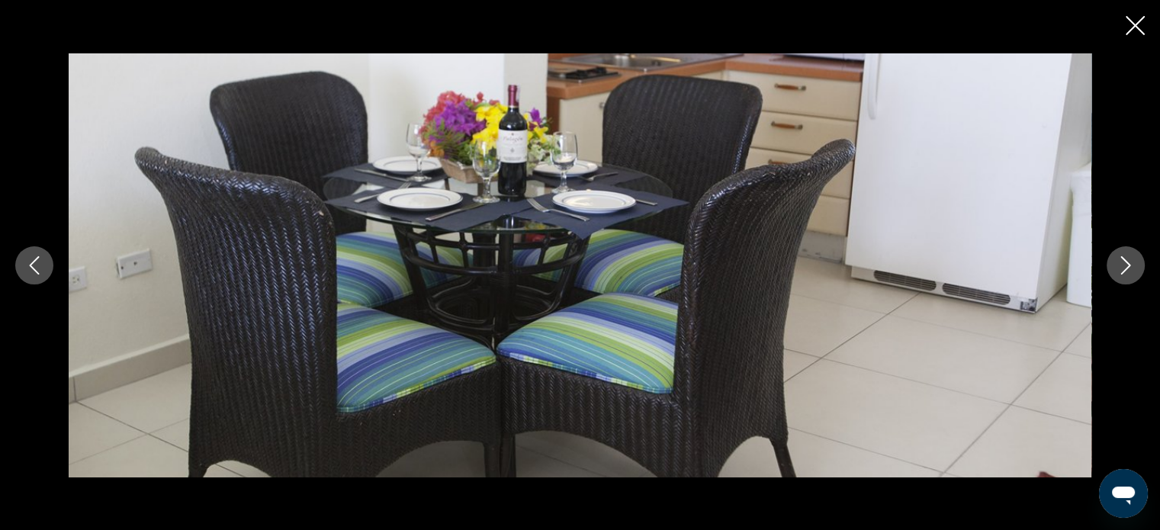
click at [1127, 266] on icon "Next image" at bounding box center [1126, 265] width 10 height 18
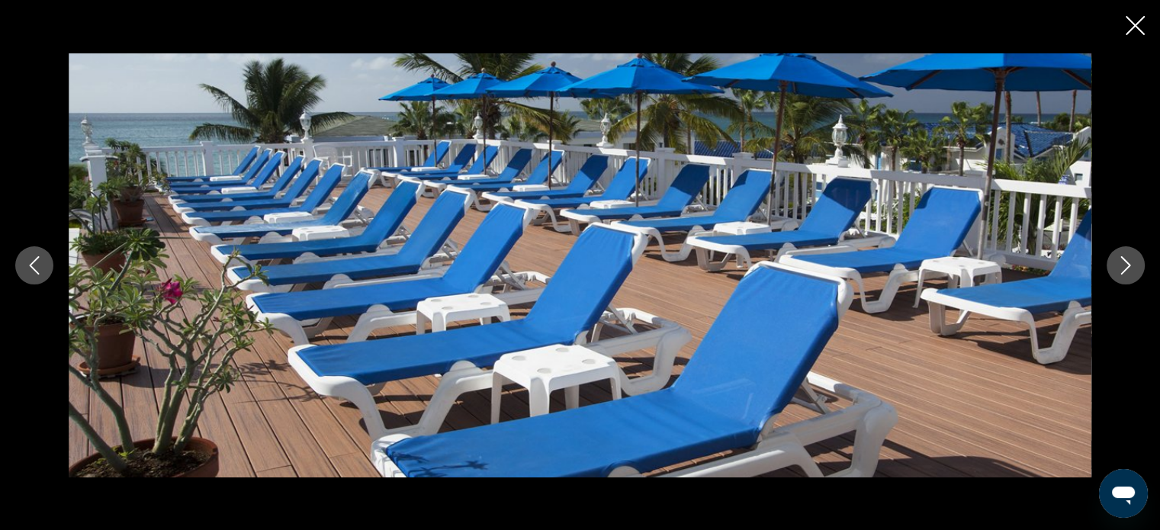
click at [1127, 266] on icon "Next image" at bounding box center [1126, 265] width 10 height 18
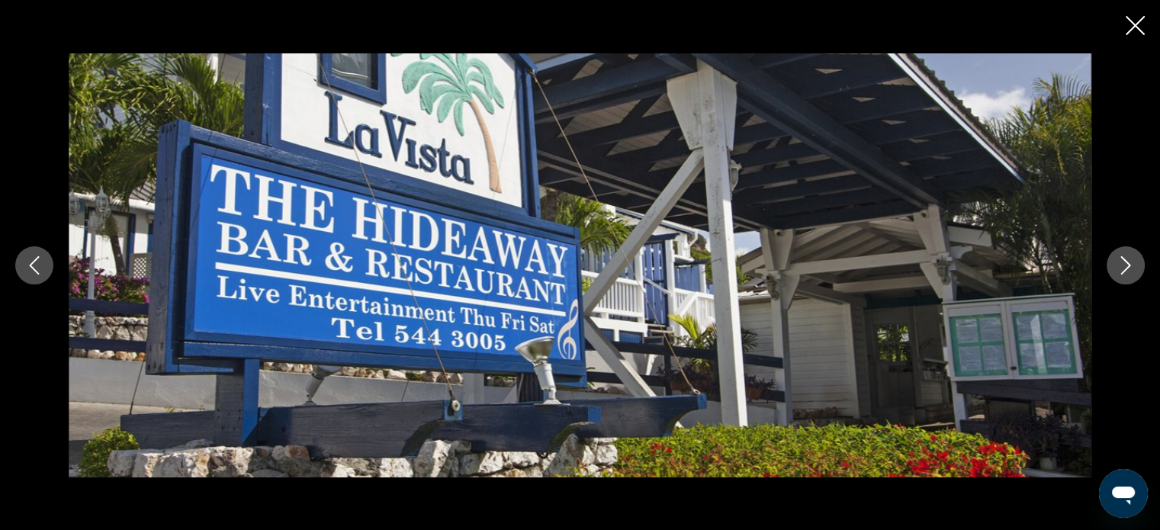
click at [1121, 262] on icon "Next image" at bounding box center [1125, 265] width 18 height 18
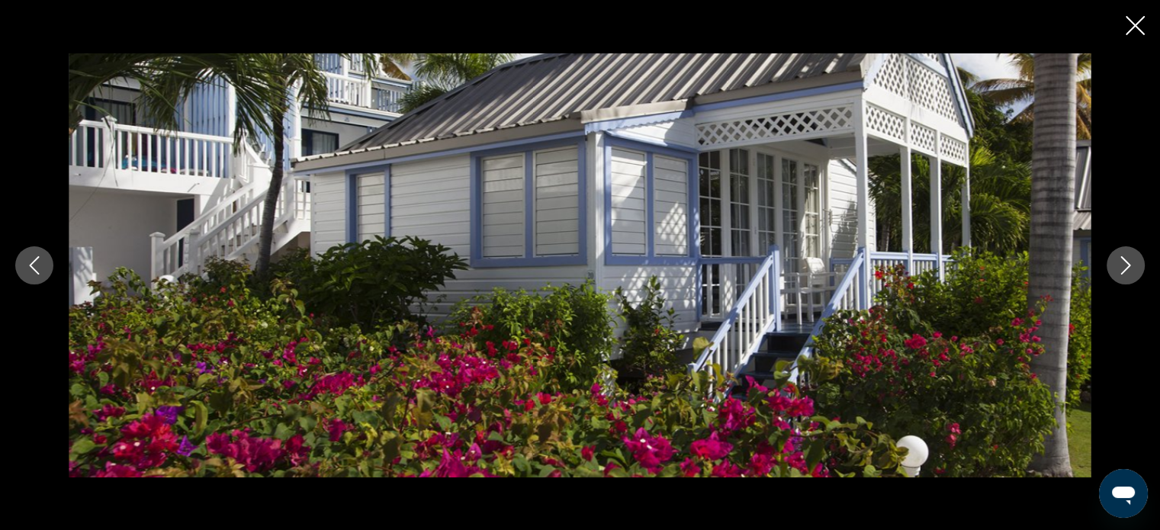
click at [1121, 261] on icon "Next image" at bounding box center [1125, 265] width 18 height 18
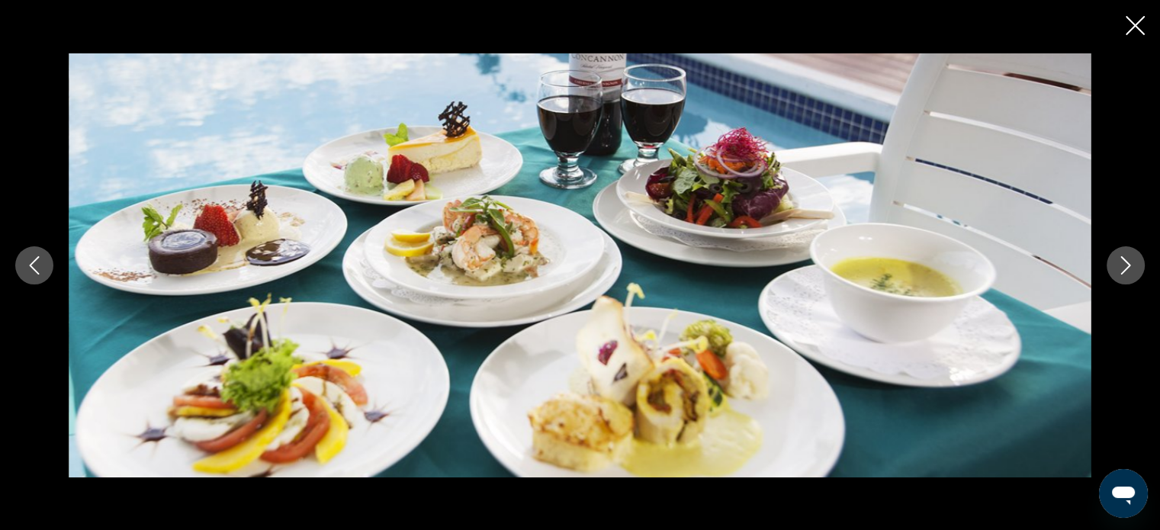
click at [1120, 261] on icon "Next image" at bounding box center [1125, 265] width 18 height 18
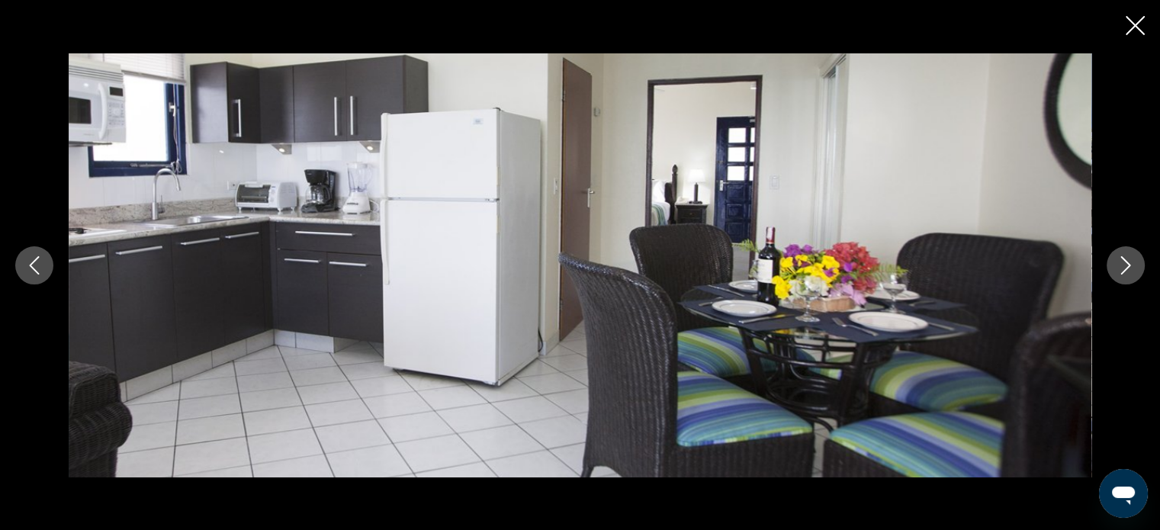
click at [1119, 260] on icon "Next image" at bounding box center [1125, 265] width 18 height 18
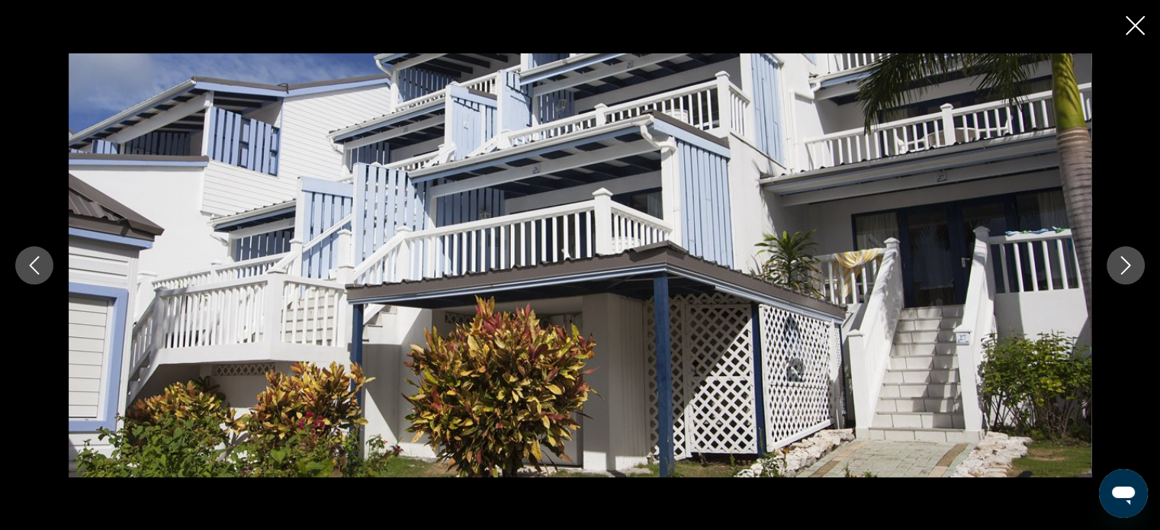
click at [1119, 260] on icon "Next image" at bounding box center [1125, 265] width 18 height 18
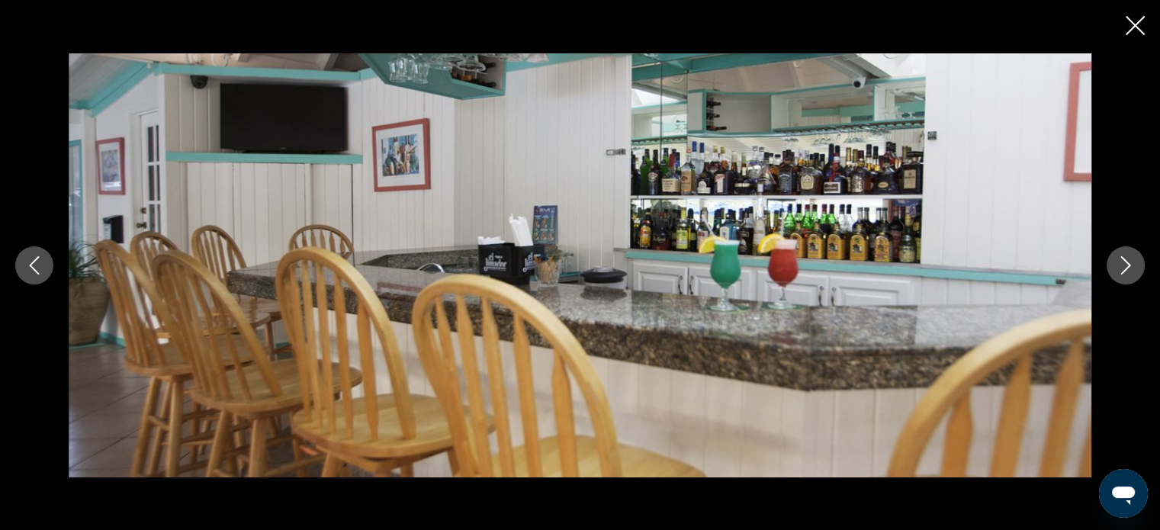
click at [1119, 260] on icon "Next image" at bounding box center [1125, 265] width 18 height 18
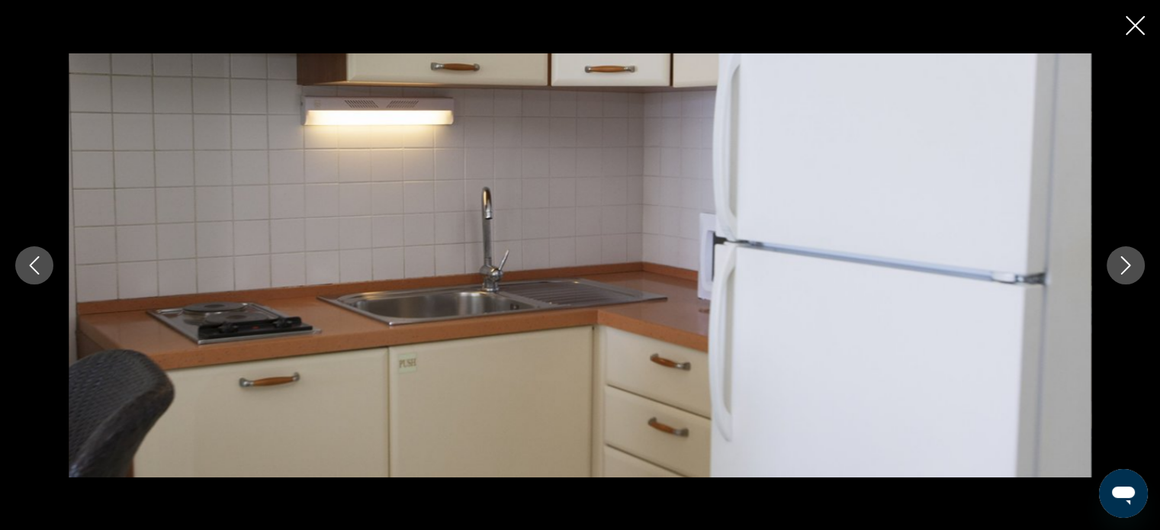
click at [1119, 259] on icon "Next image" at bounding box center [1125, 265] width 18 height 18
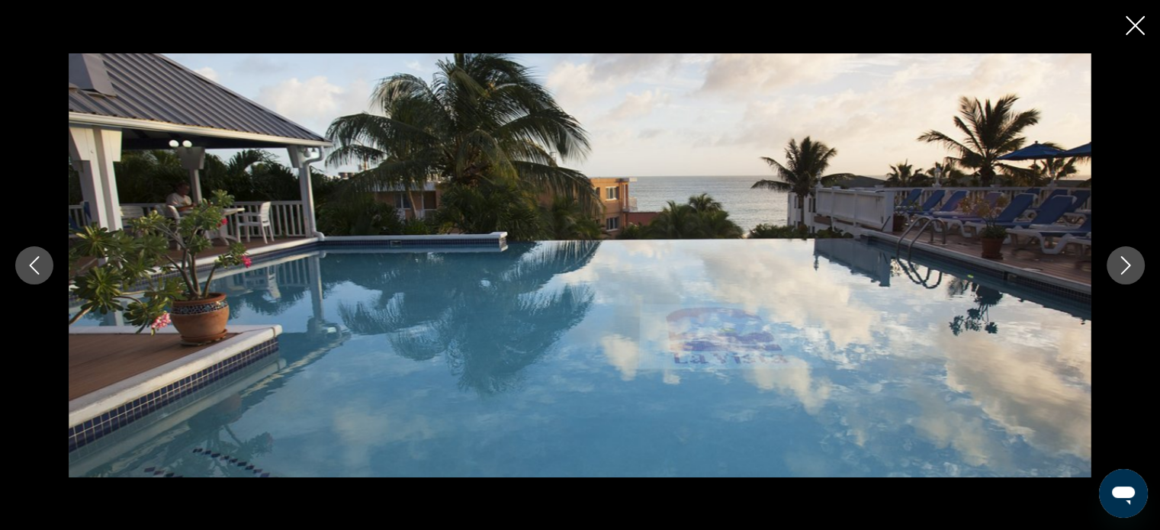
click at [1119, 259] on icon "Next image" at bounding box center [1125, 265] width 18 height 18
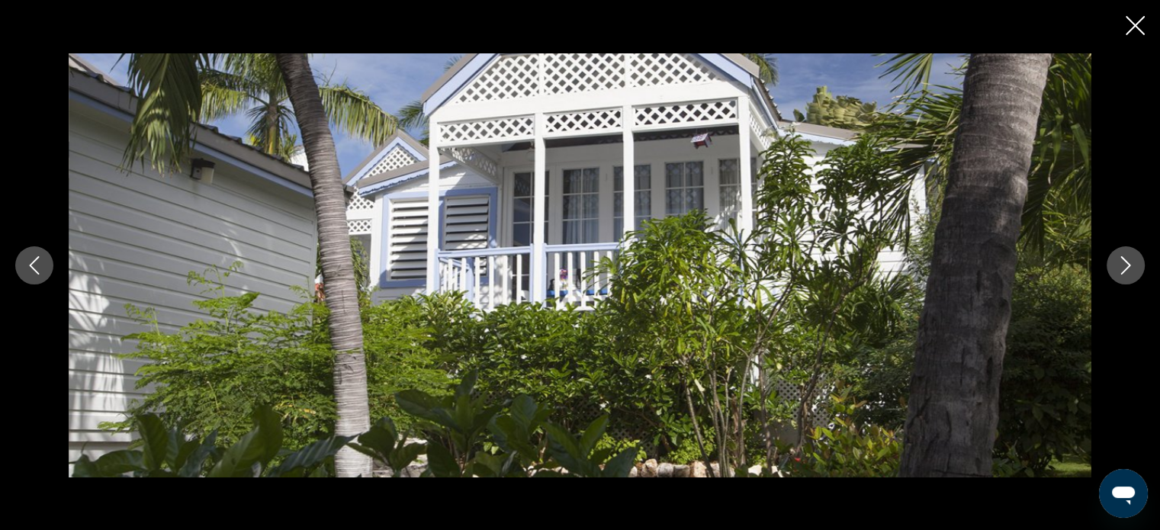
click at [1119, 259] on icon "Next image" at bounding box center [1125, 265] width 18 height 18
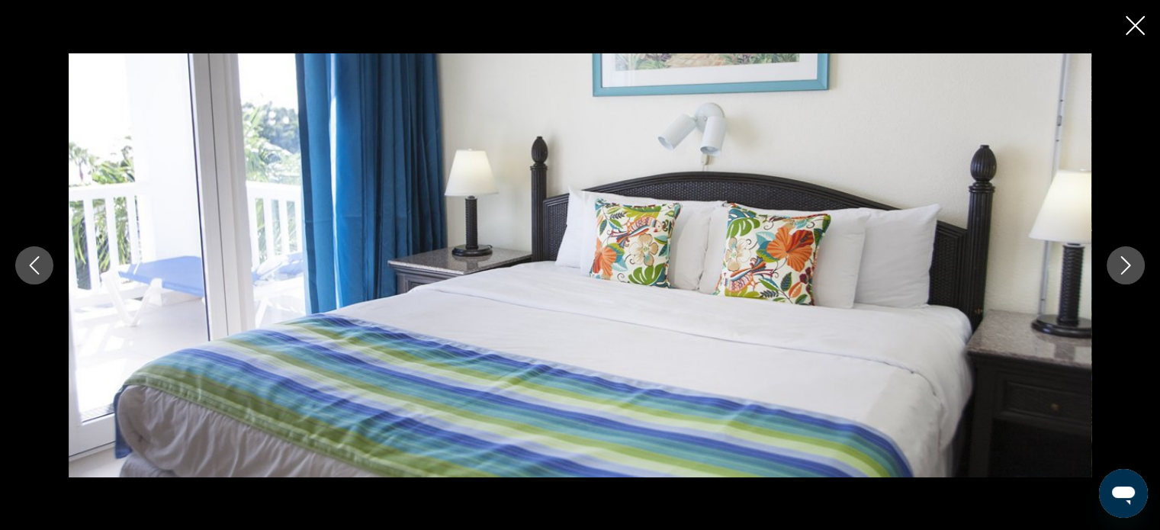
click at [1119, 259] on icon "Next image" at bounding box center [1125, 265] width 18 height 18
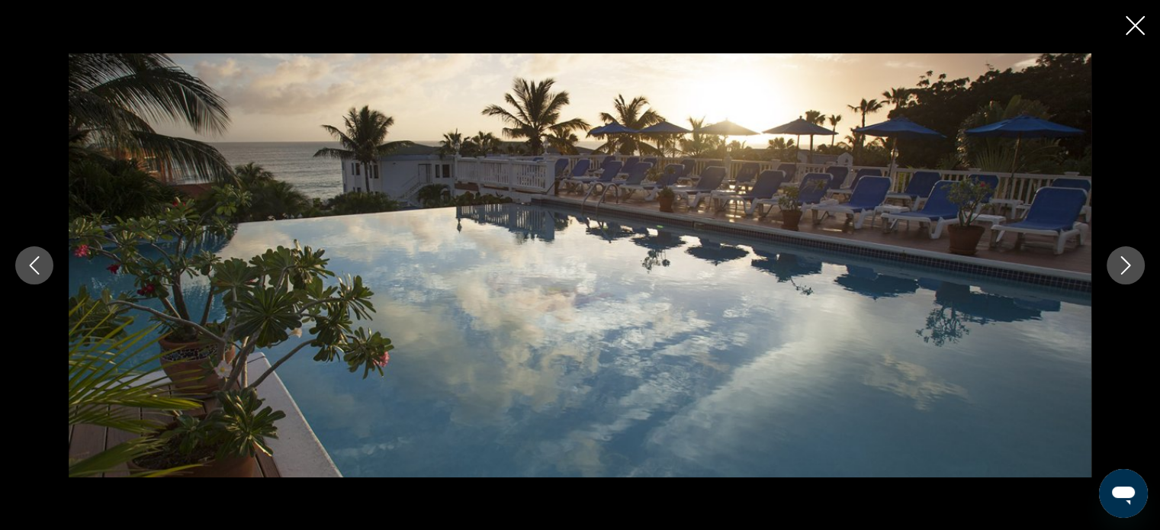
click at [1119, 259] on icon "Next image" at bounding box center [1125, 265] width 18 height 18
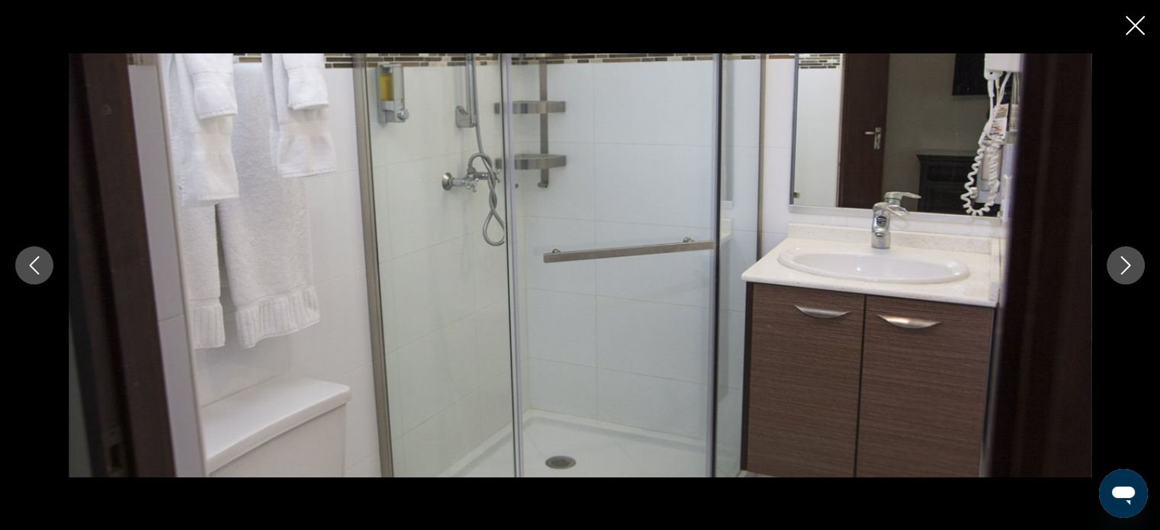
click at [1119, 259] on icon "Next image" at bounding box center [1125, 265] width 18 height 18
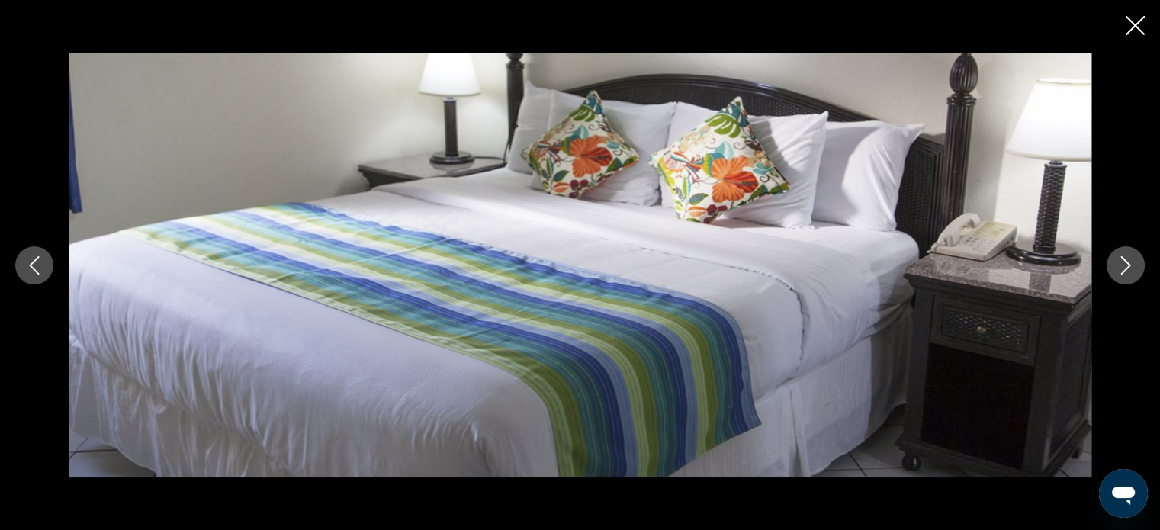
click at [1119, 259] on icon "Next image" at bounding box center [1125, 265] width 18 height 18
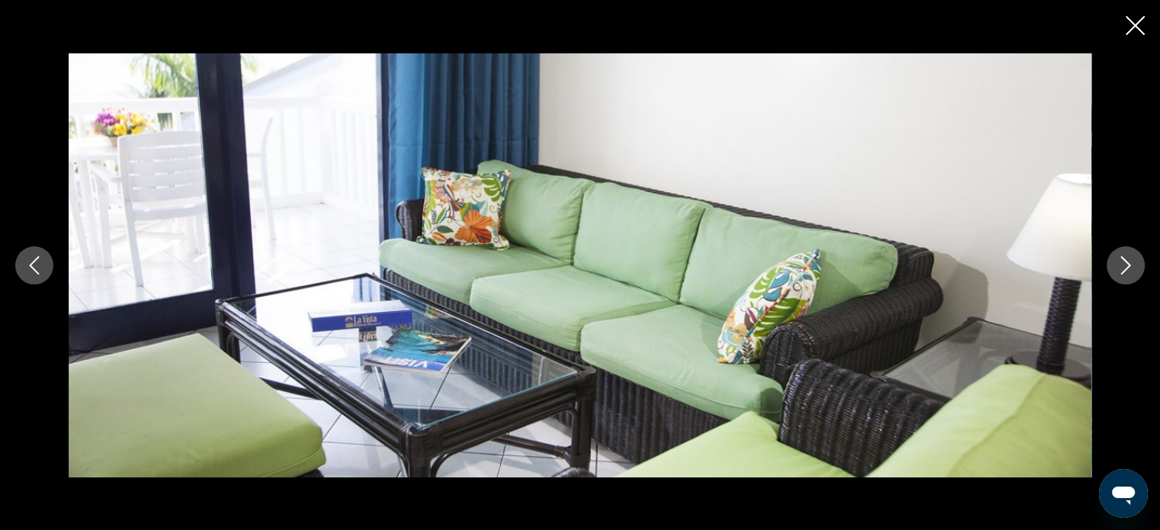
click at [1137, 27] on icon "Close slideshow" at bounding box center [1134, 25] width 19 height 19
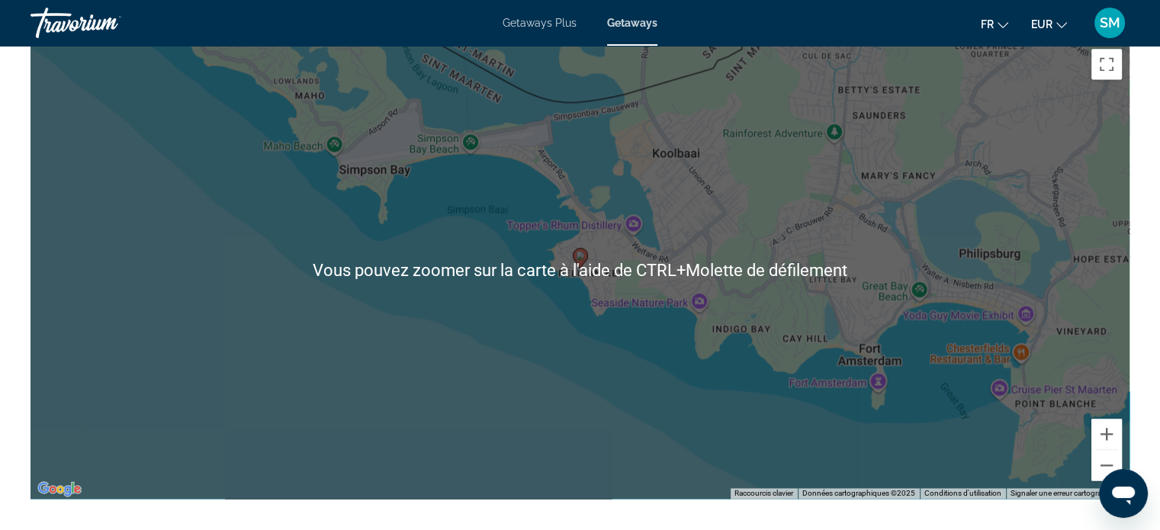
scroll to position [2059, 0]
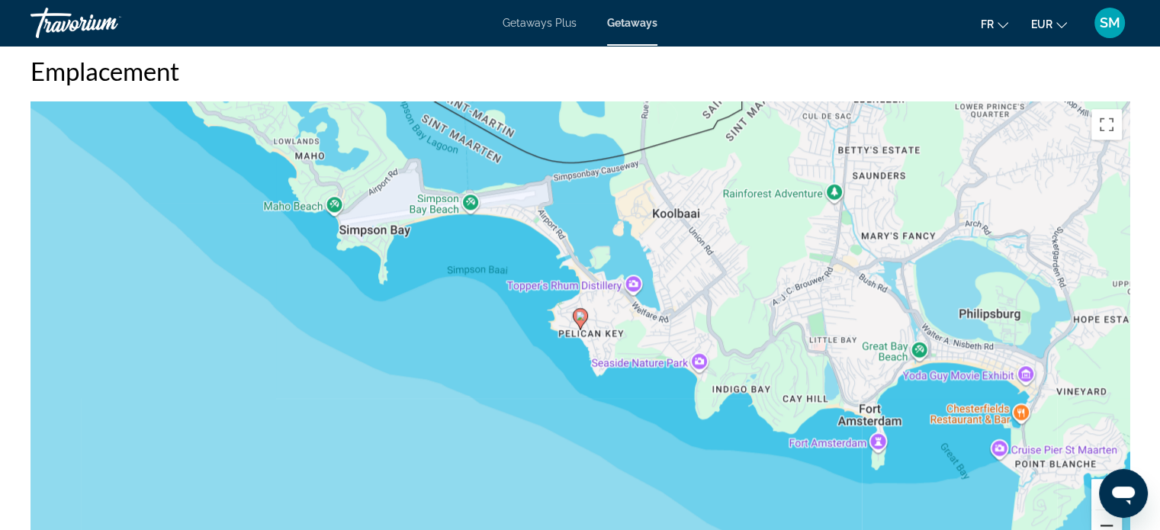
click at [1108, 522] on button "Zoom arrière" at bounding box center [1106, 525] width 31 height 31
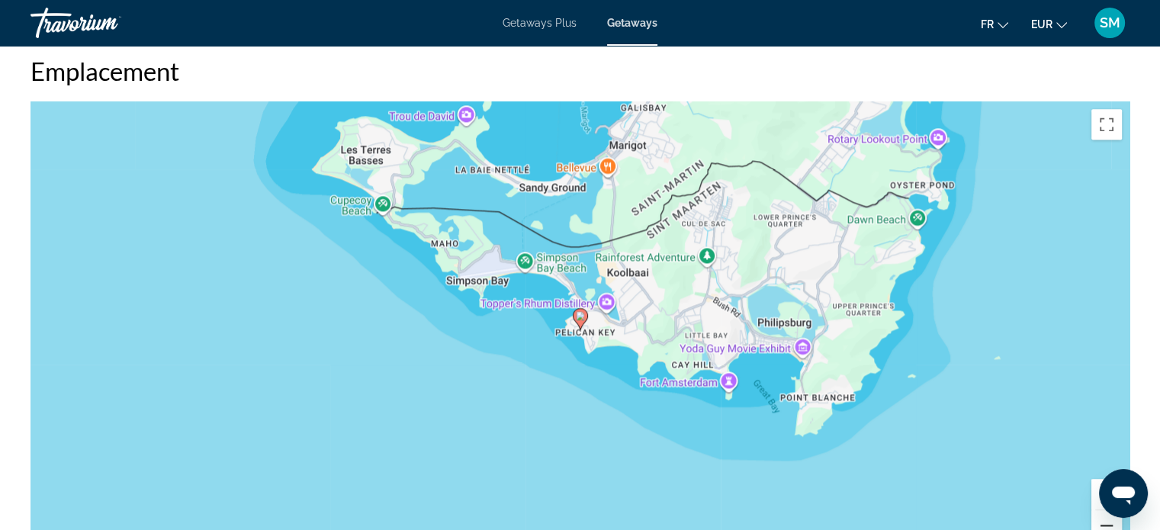
click at [1101, 510] on button "Zoom arrière" at bounding box center [1106, 525] width 31 height 31
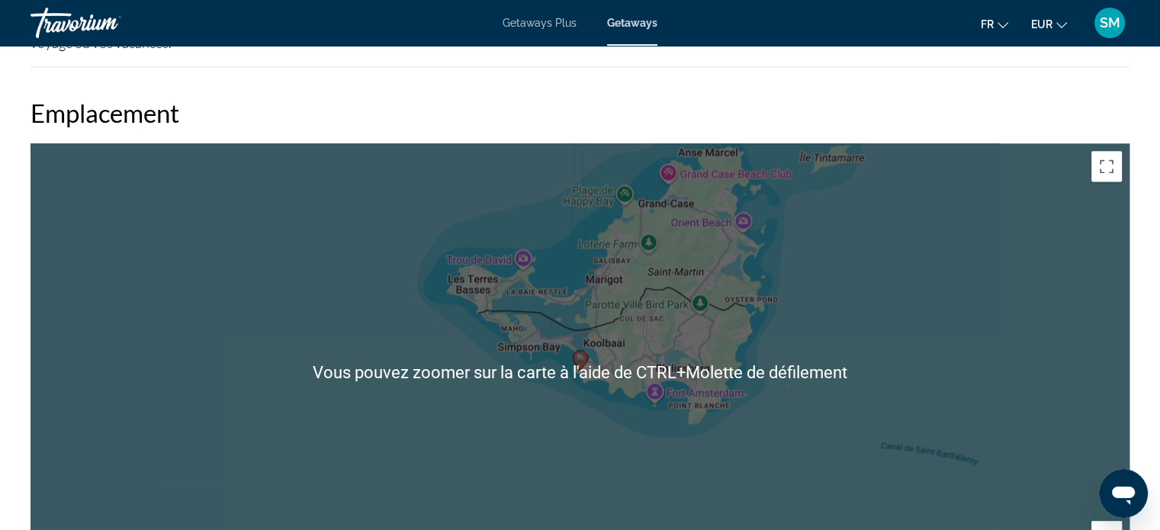
scroll to position [1861, 0]
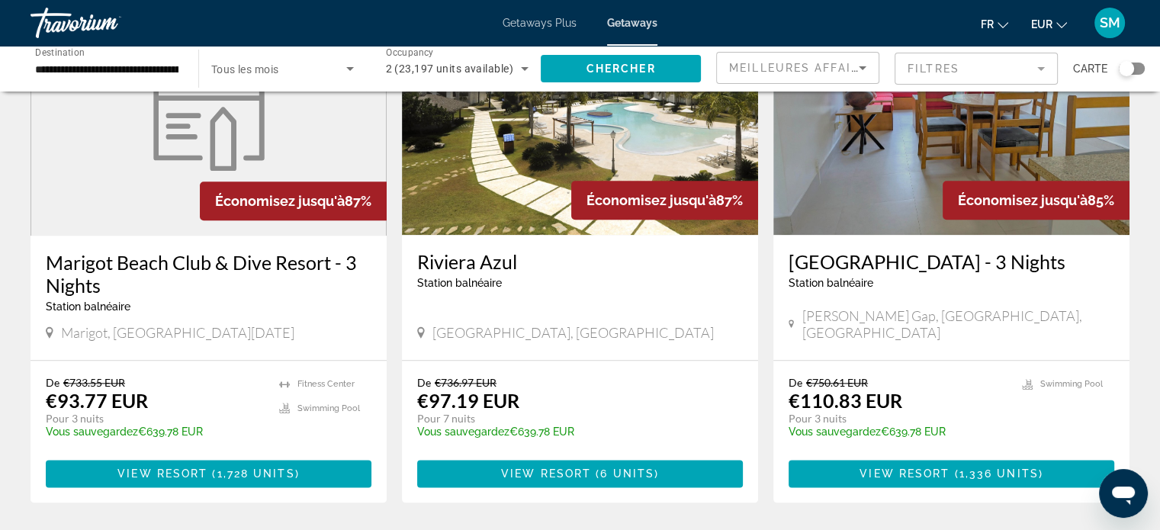
scroll to position [1754, 0]
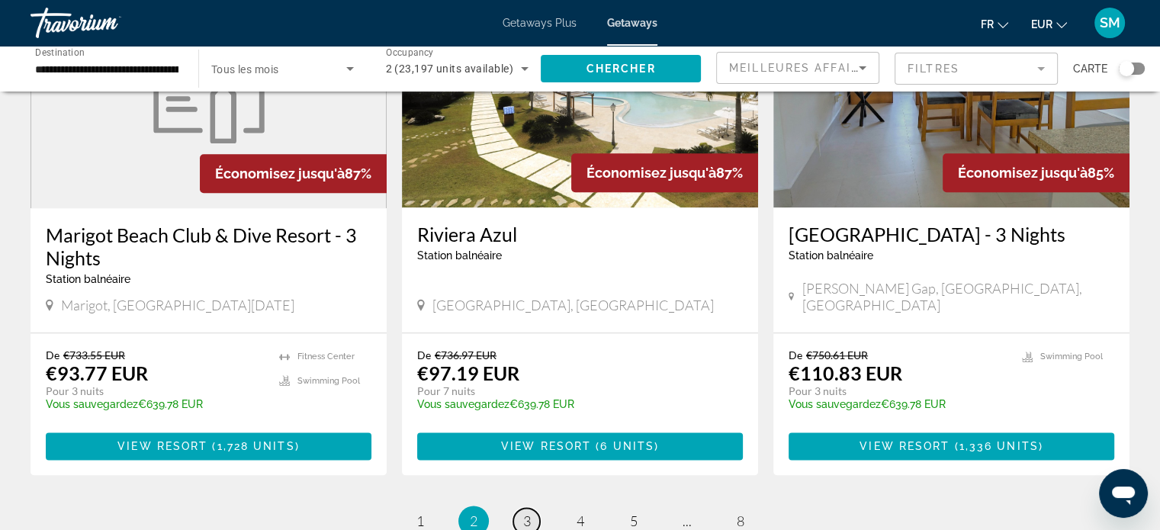
click at [531, 521] on link "page 3" at bounding box center [526, 521] width 27 height 27
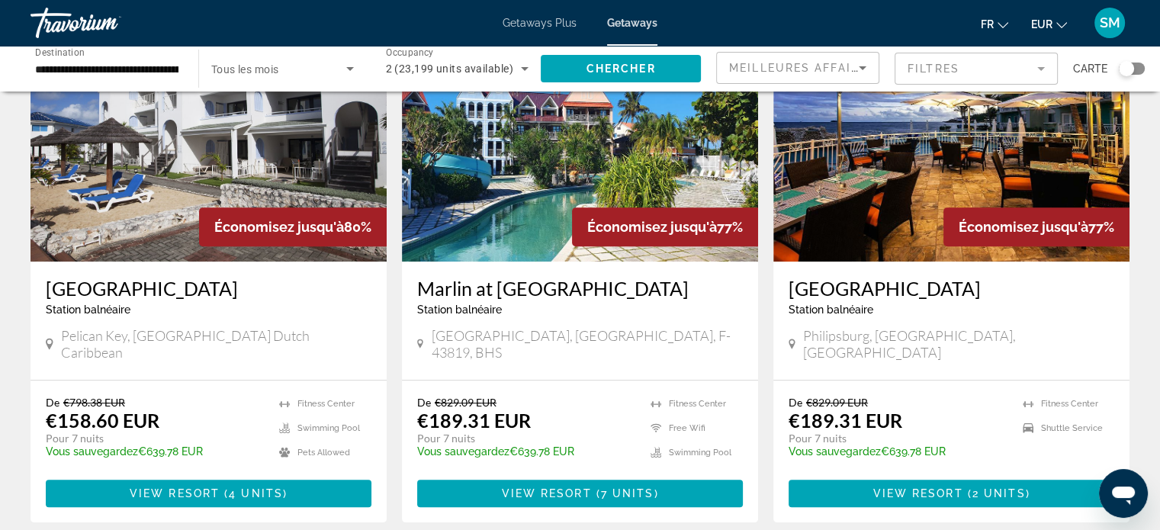
scroll to position [686, 0]
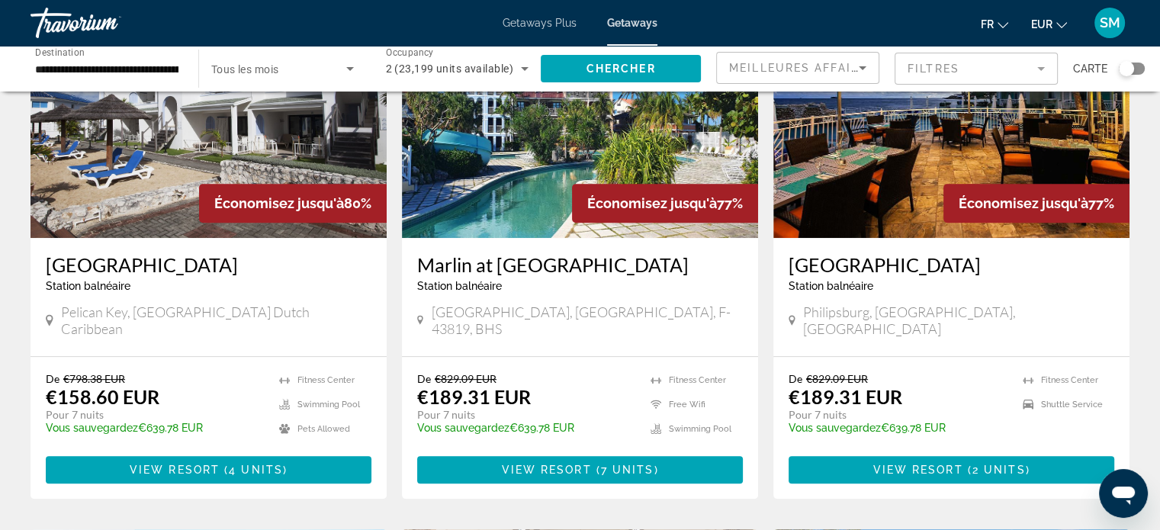
click at [106, 147] on img "Main content" at bounding box center [209, 116] width 356 height 244
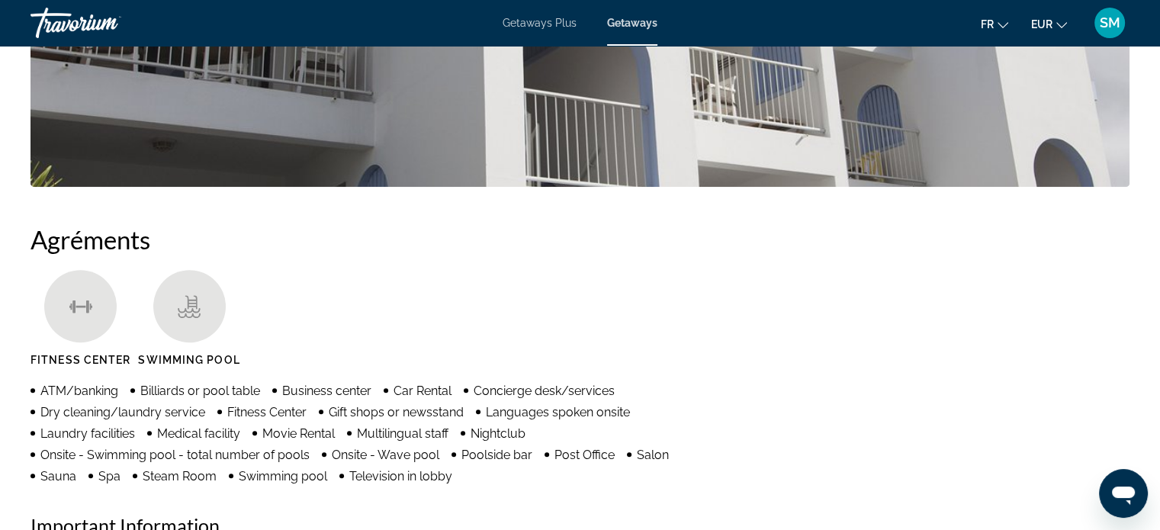
scroll to position [519, 0]
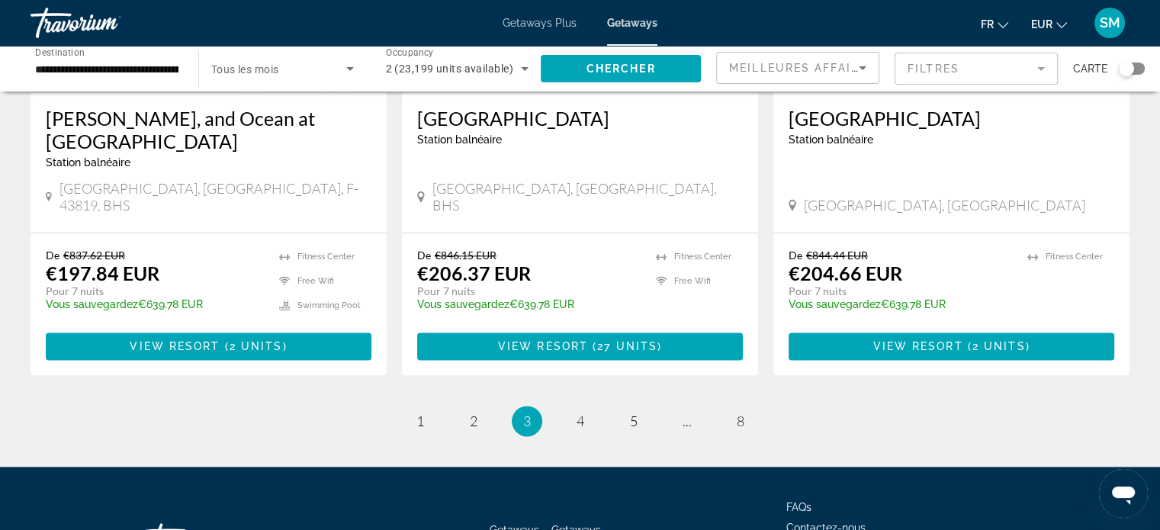
scroll to position [1958, 0]
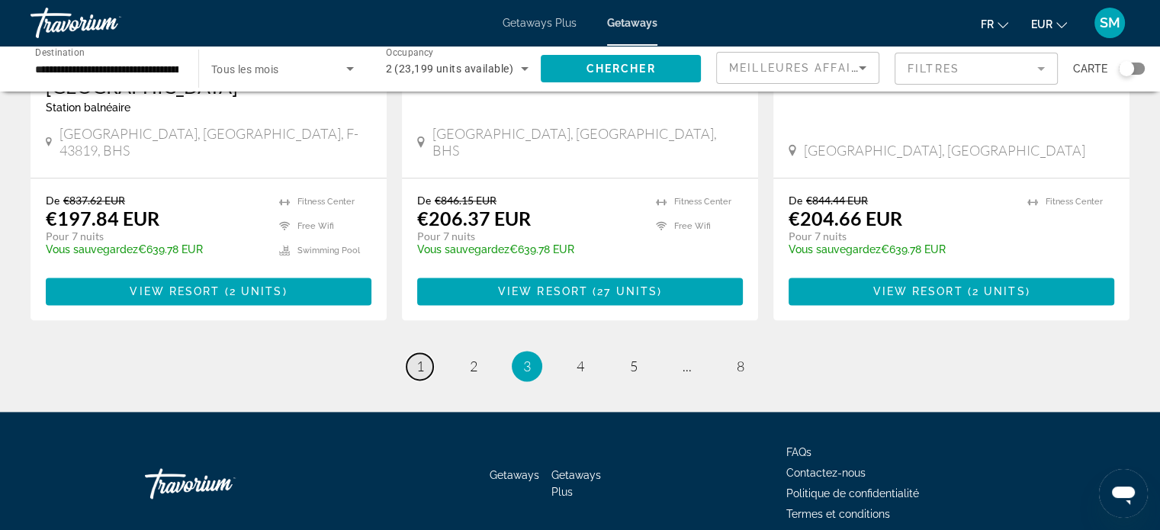
click at [414, 353] on link "page 1" at bounding box center [419, 366] width 27 height 27
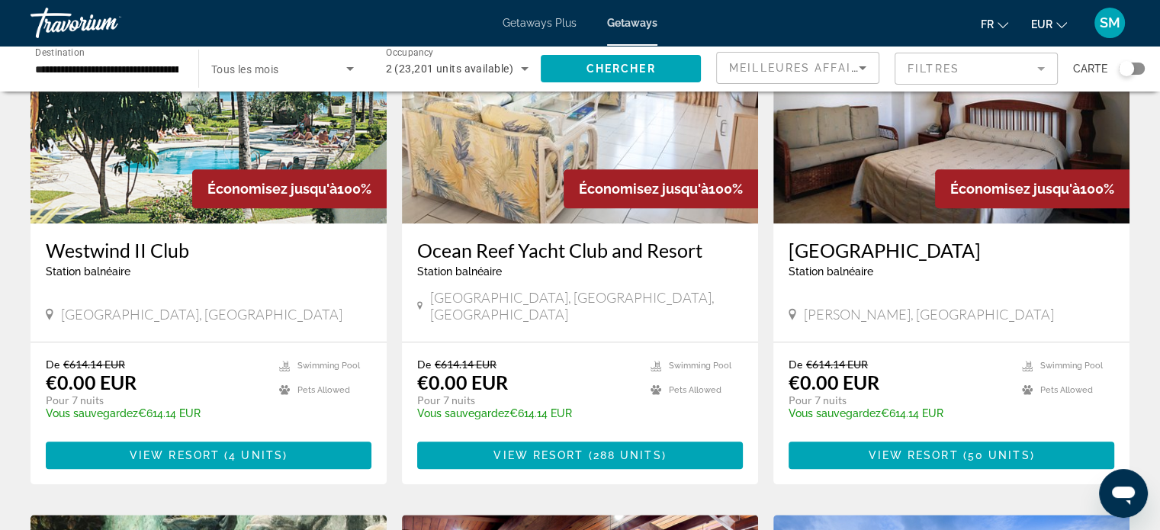
scroll to position [1068, 0]
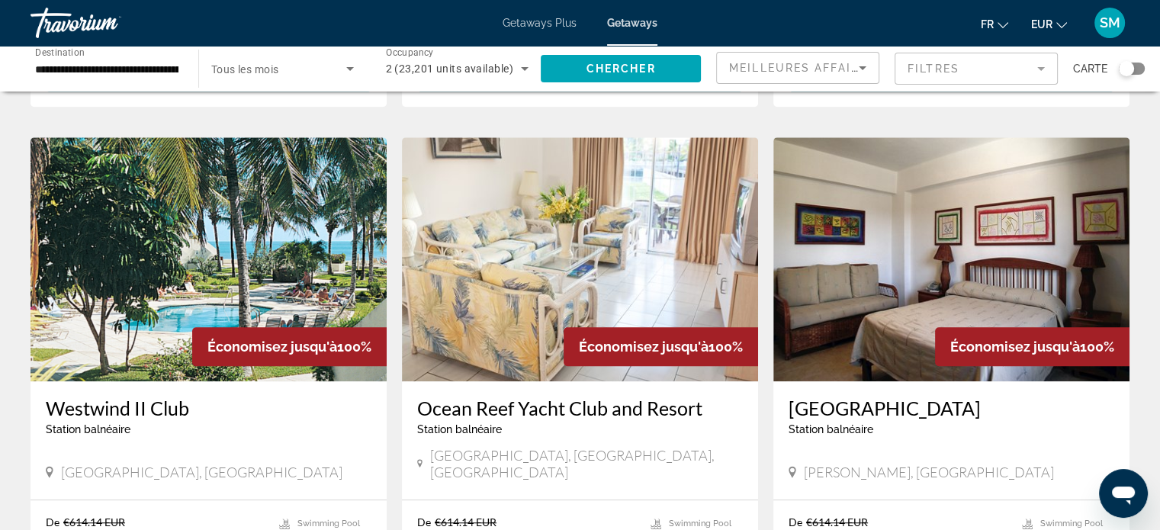
click at [887, 253] on img "Main content" at bounding box center [951, 259] width 356 height 244
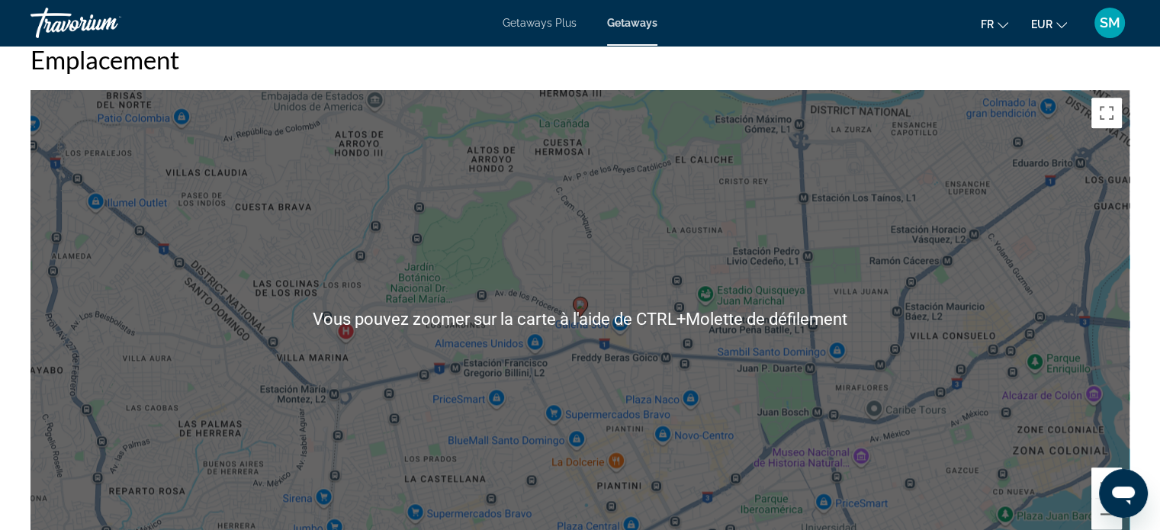
scroll to position [2288, 0]
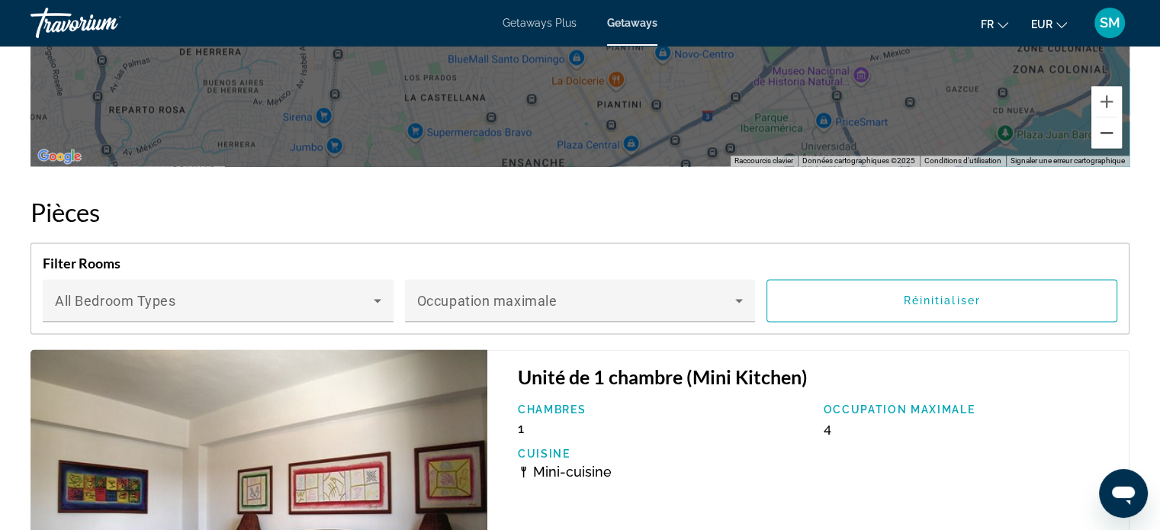
click at [1099, 130] on button "Zoom arrière" at bounding box center [1106, 132] width 31 height 31
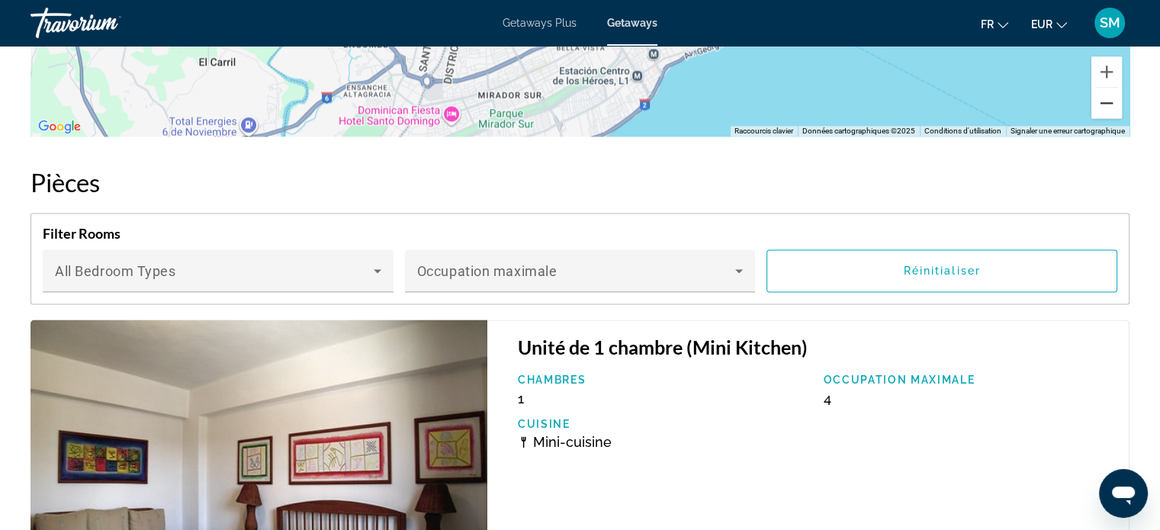
scroll to position [2135, 0]
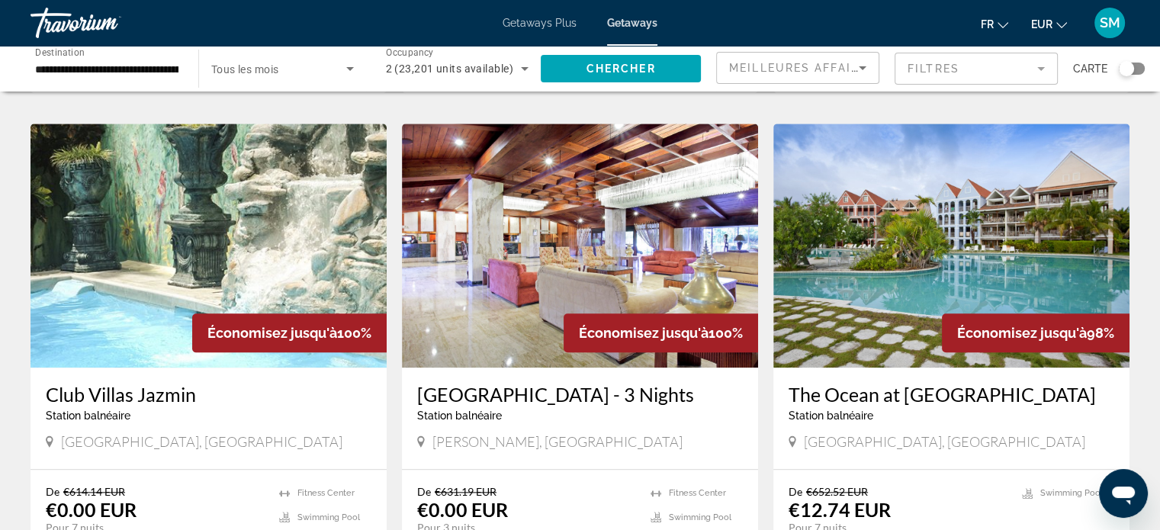
scroll to position [1754, 0]
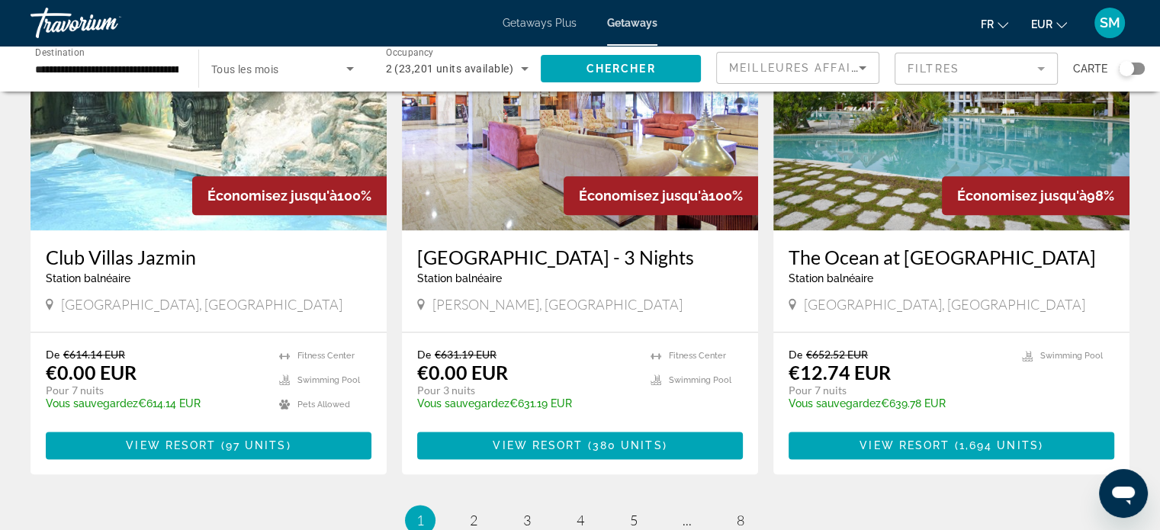
click at [477, 133] on img "Main content" at bounding box center [580, 108] width 356 height 244
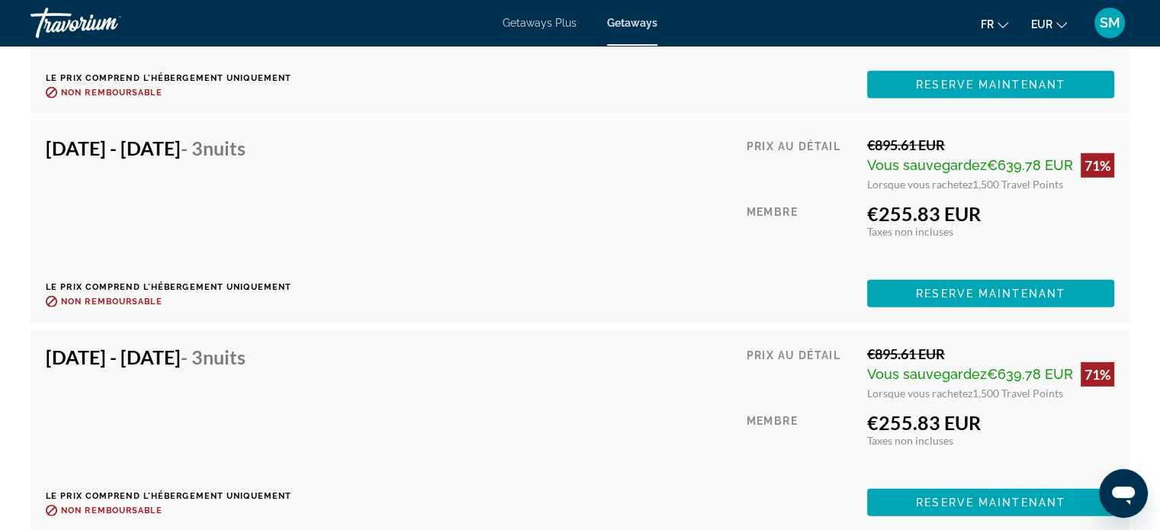
scroll to position [15631, 0]
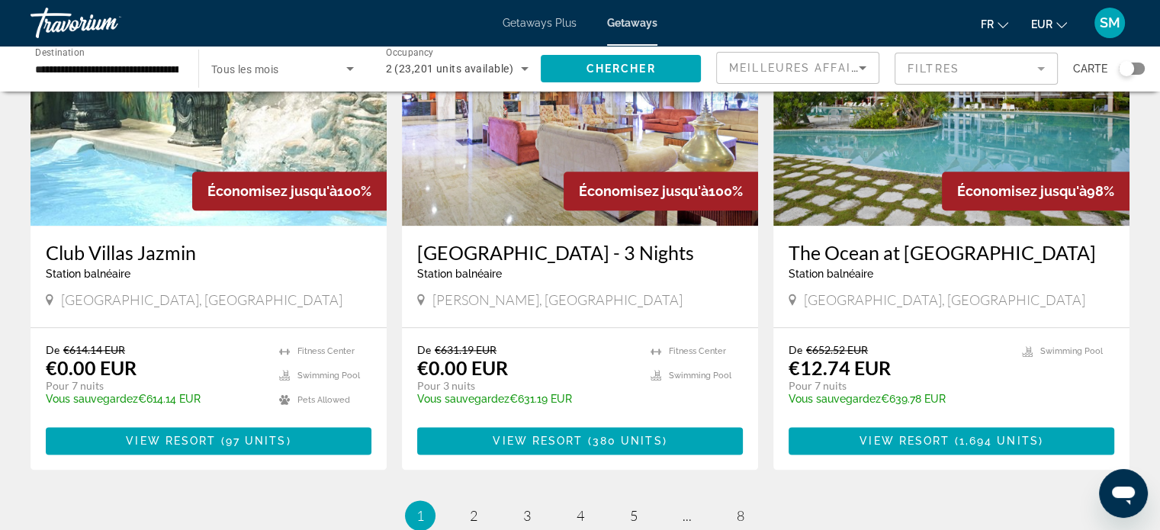
scroll to position [1830, 0]
